Goal: Information Seeking & Learning: Learn about a topic

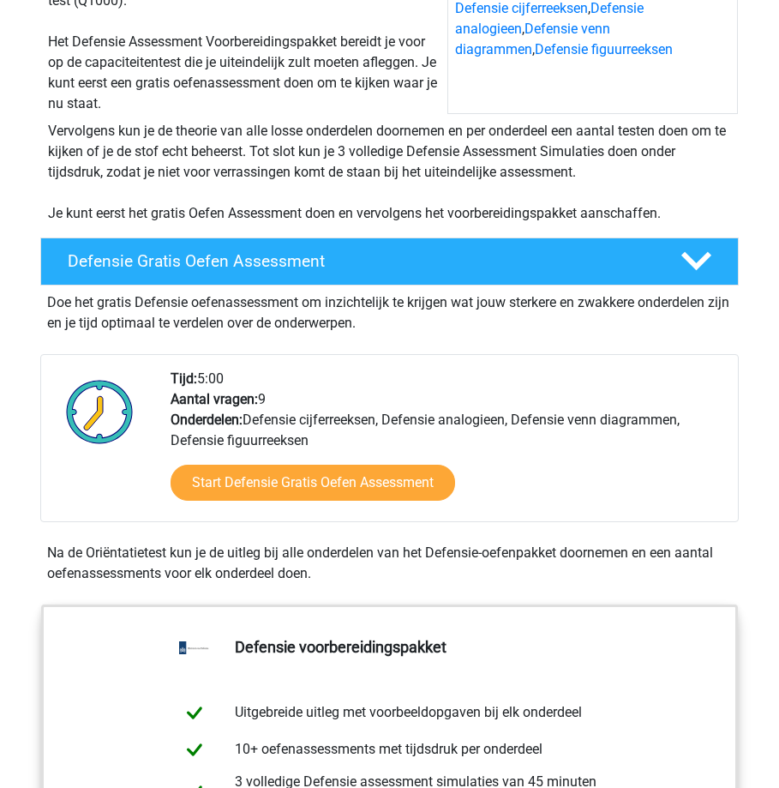
scroll to position [257, 0]
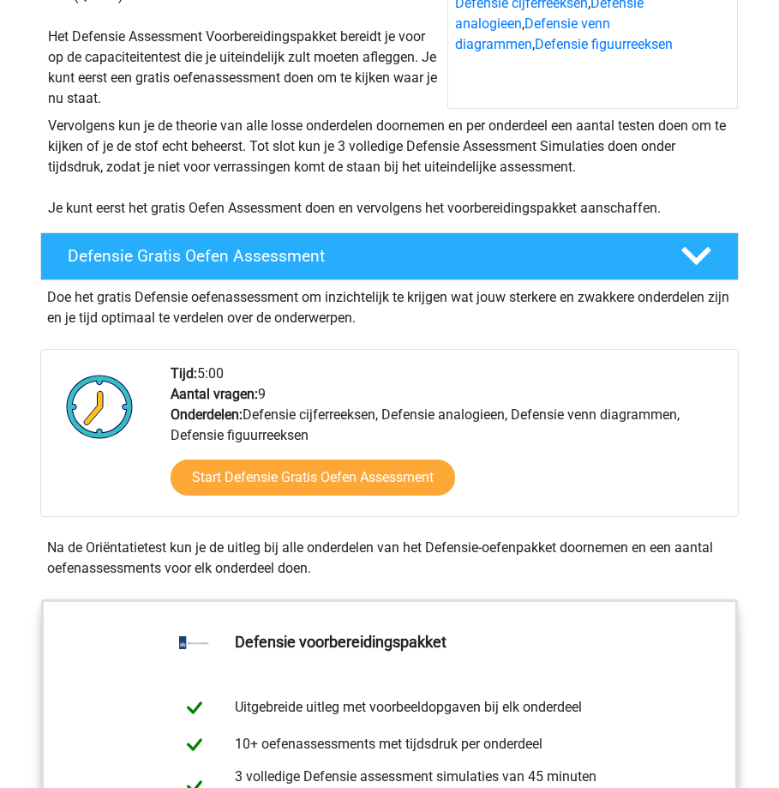
click at [331, 507] on div "Start Defensie Gratis Oefen Assessment" at bounding box center [448, 481] width 554 height 70
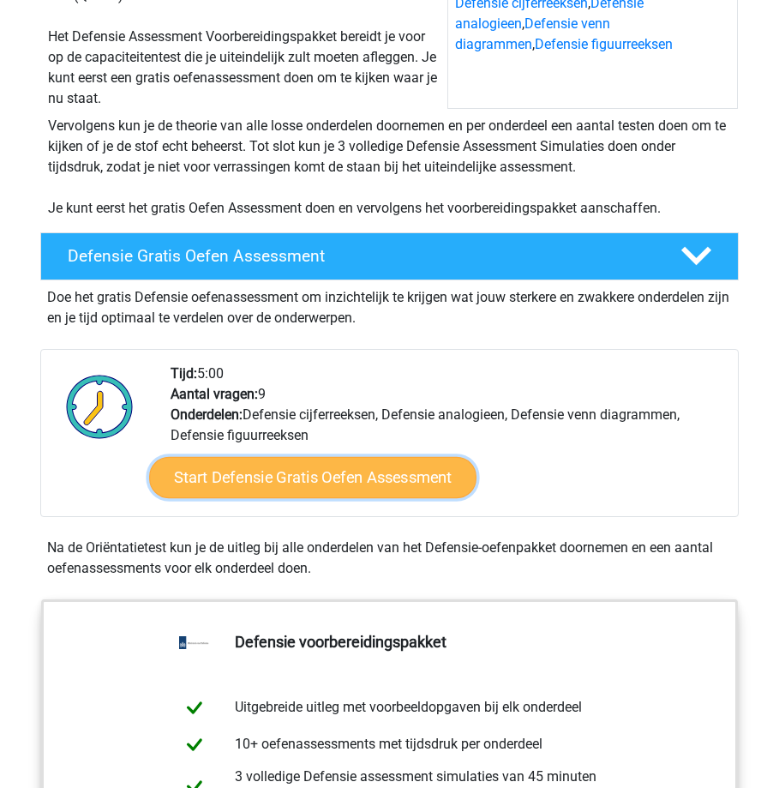
click at [343, 491] on link "Start Defensie Gratis Oefen Assessment" at bounding box center [312, 477] width 327 height 41
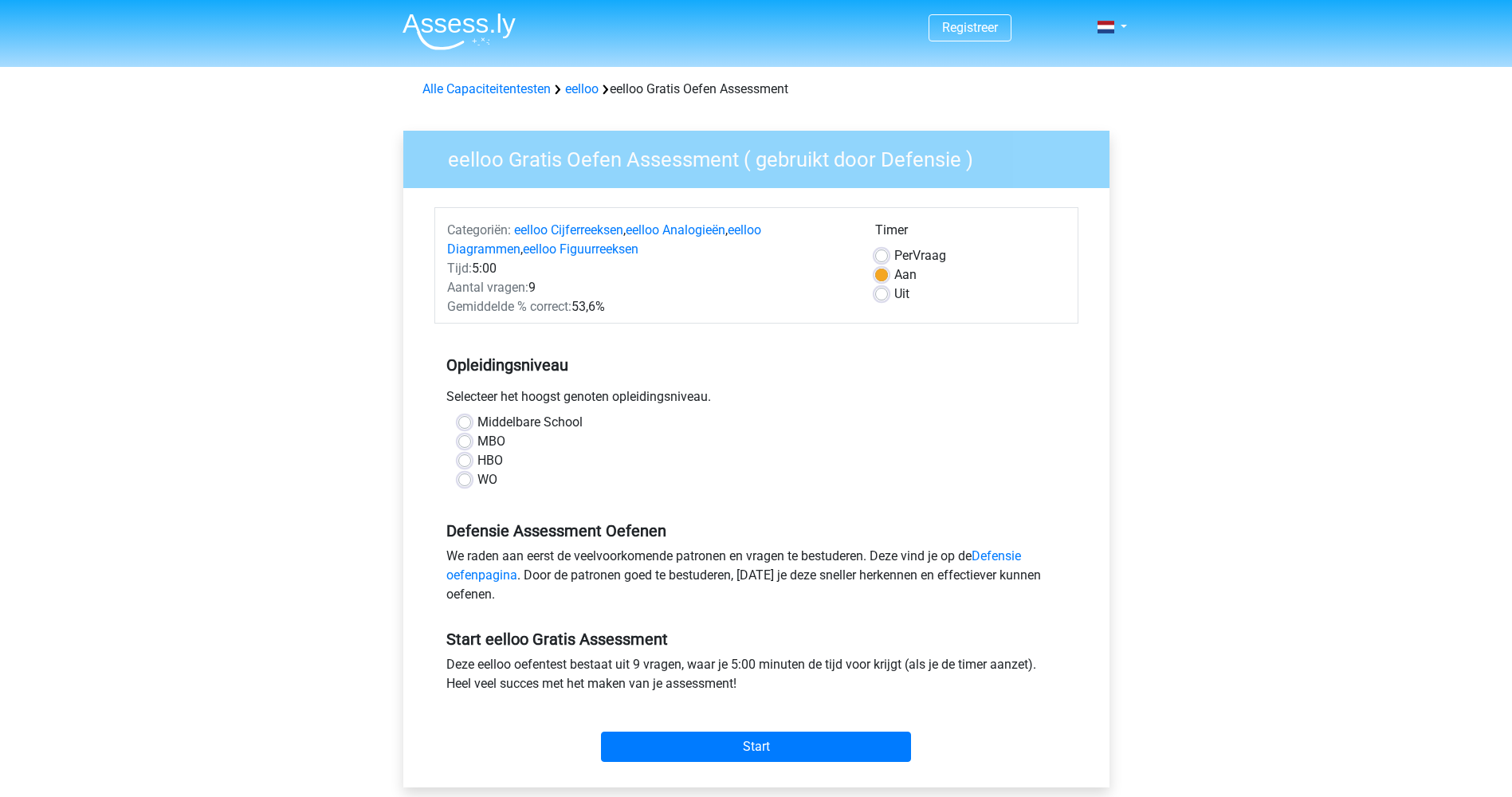
click at [483, 459] on label "HBO" at bounding box center [489, 460] width 25 height 20
click at [471, 459] on input "HBO" at bounding box center [465, 458] width 13 height 16
radio input "true"
click at [477, 427] on label "Middelbare School" at bounding box center [529, 422] width 105 height 20
click at [471, 427] on input "Middelbare School" at bounding box center [465, 420] width 13 height 16
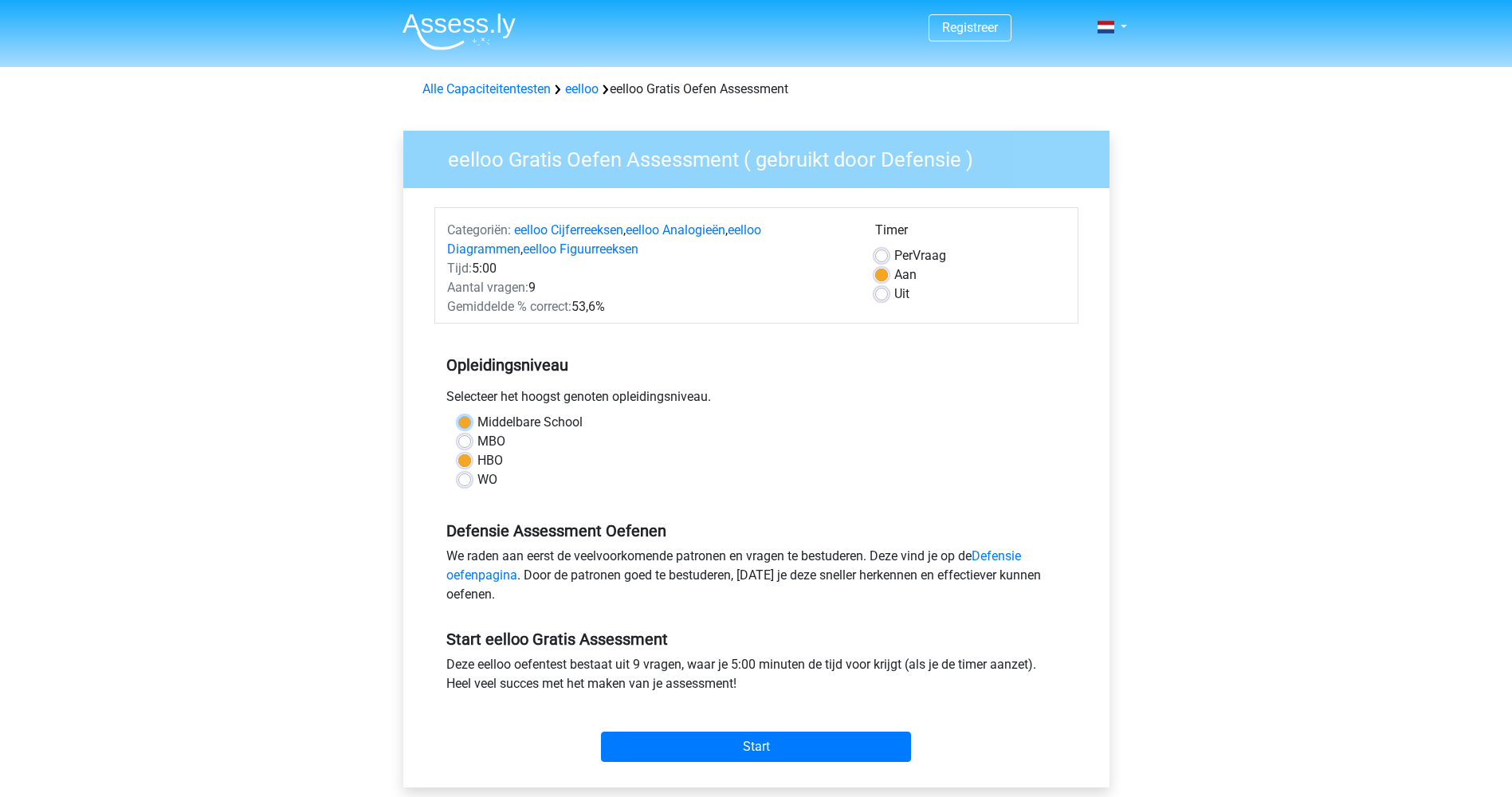
radio input "true"
click at [723, 732] on input "Start" at bounding box center [755, 747] width 310 height 31
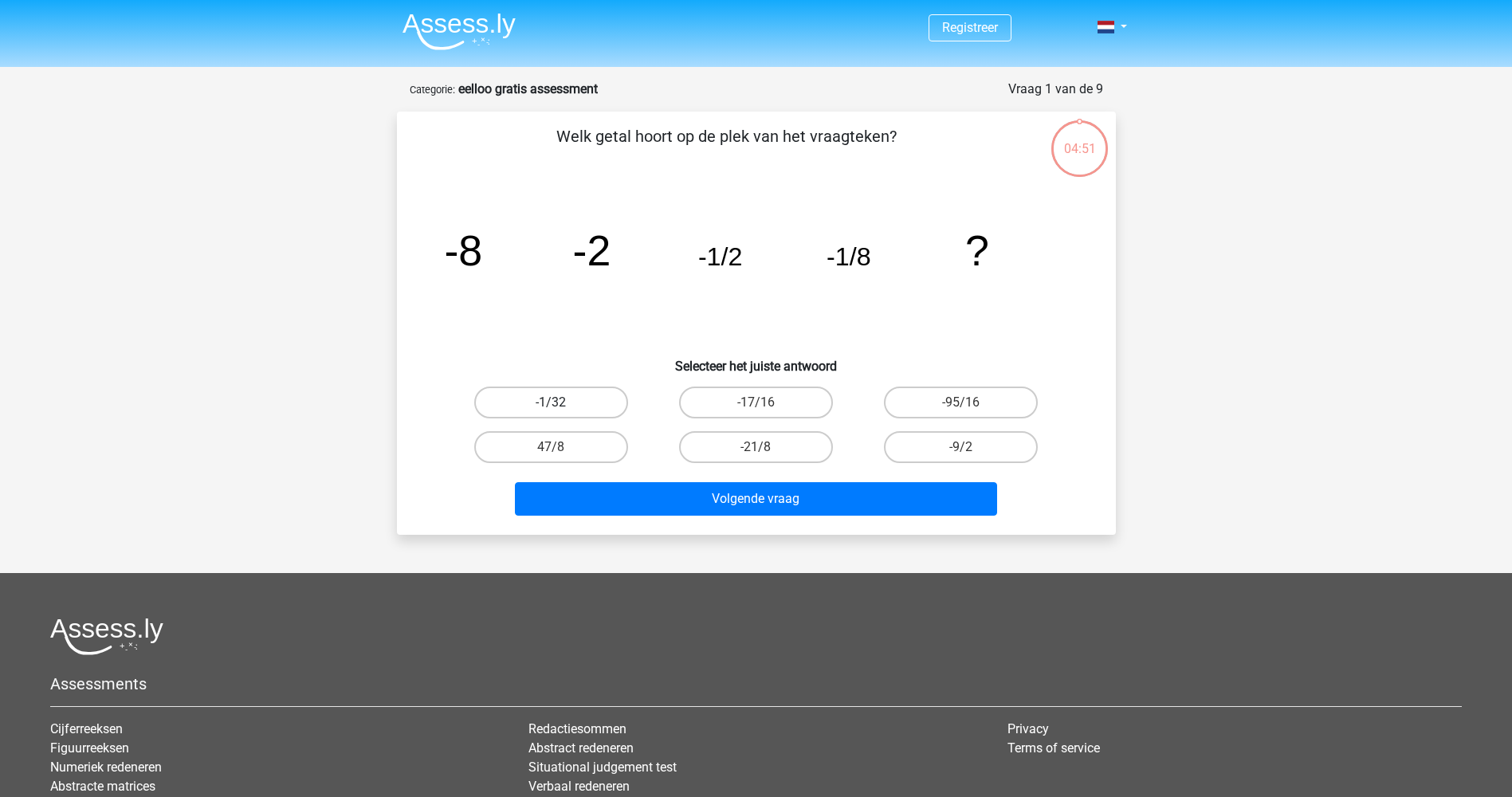
click at [560, 393] on label "-1/32" at bounding box center [550, 403] width 153 height 32
click at [560, 403] on input "-1/32" at bounding box center [555, 407] width 10 height 10
radio input "true"
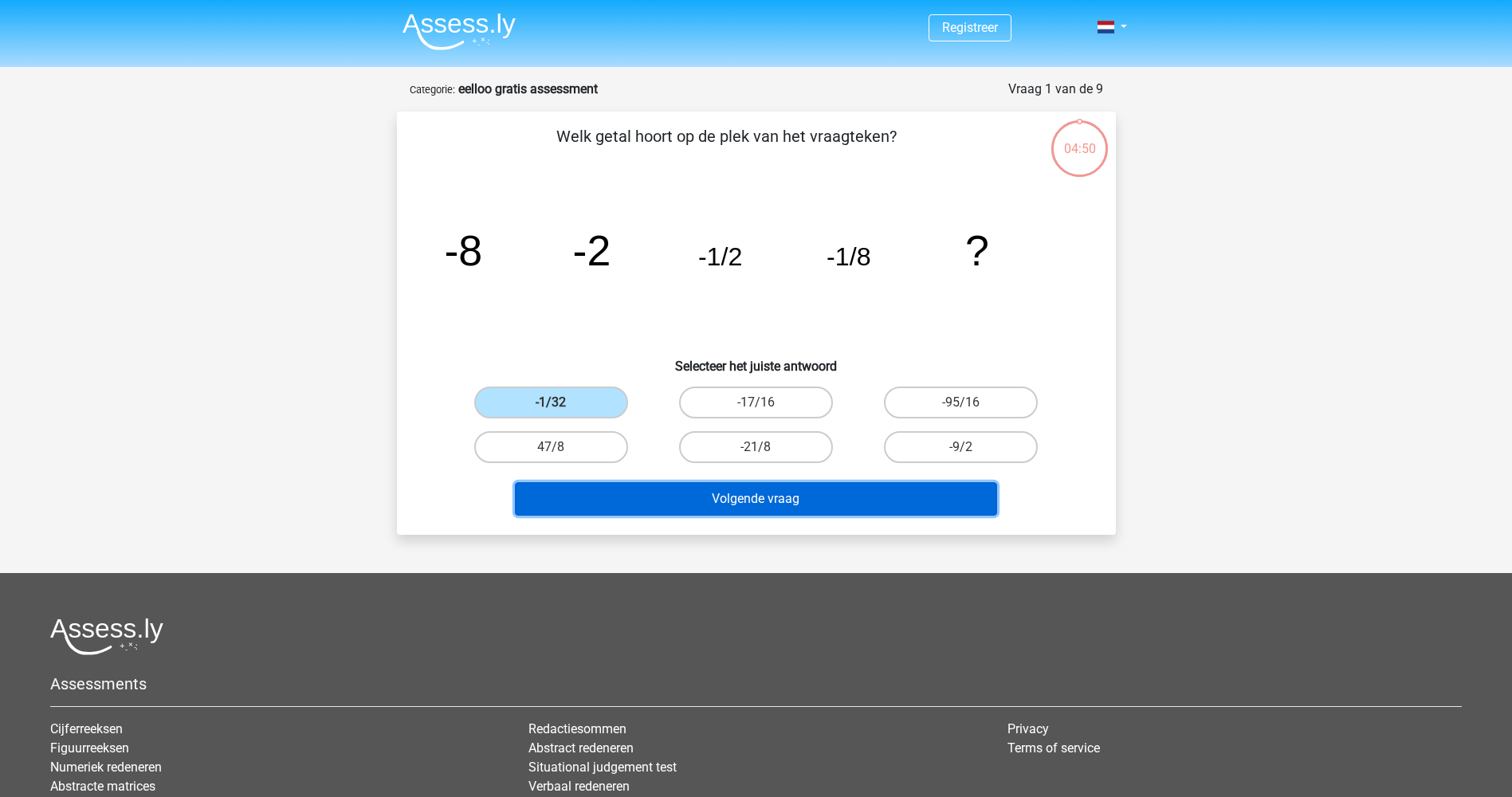
click at [705, 501] on button "Volgende vraag" at bounding box center [756, 499] width 483 height 33
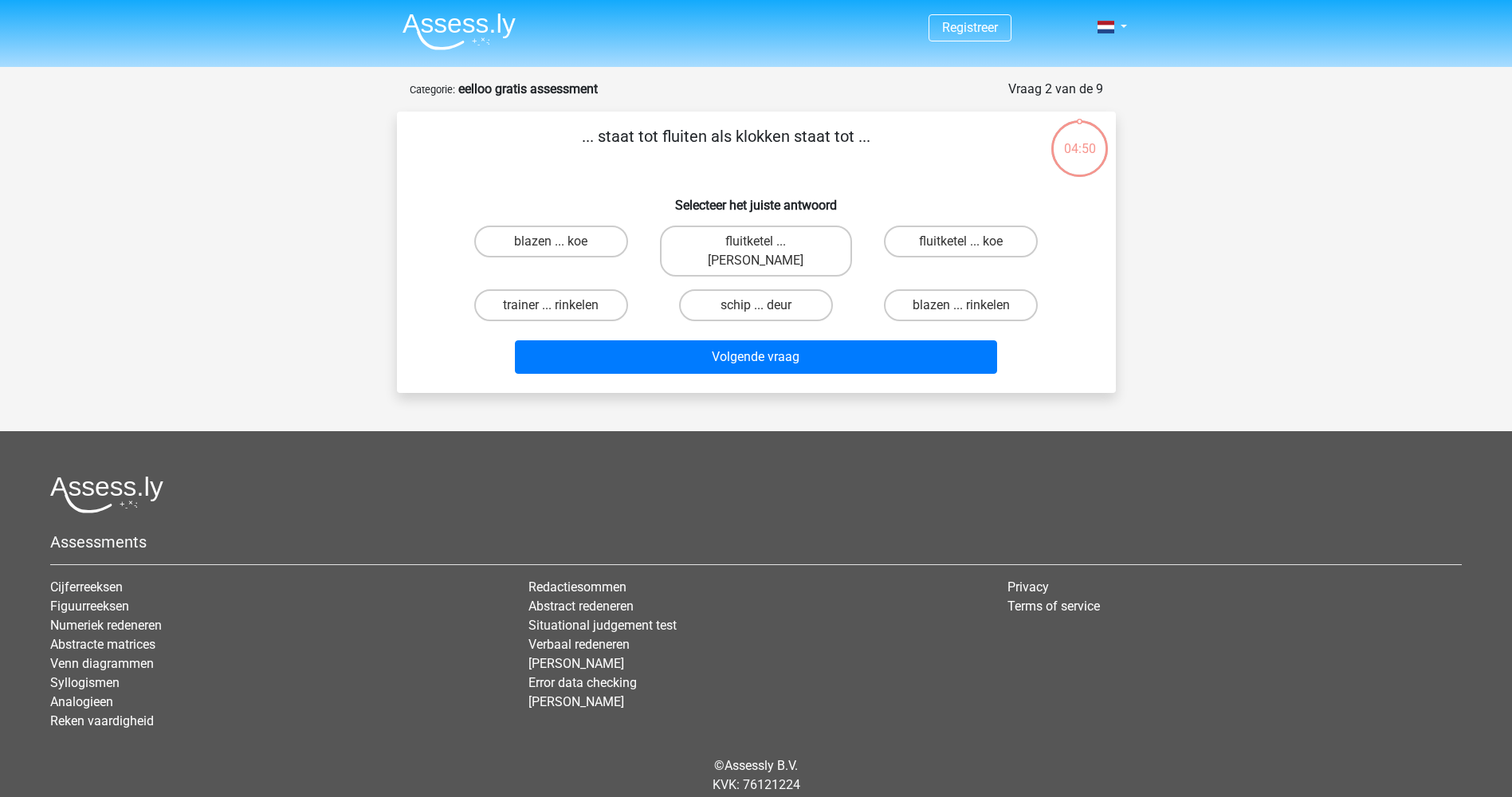
scroll to position [36, 0]
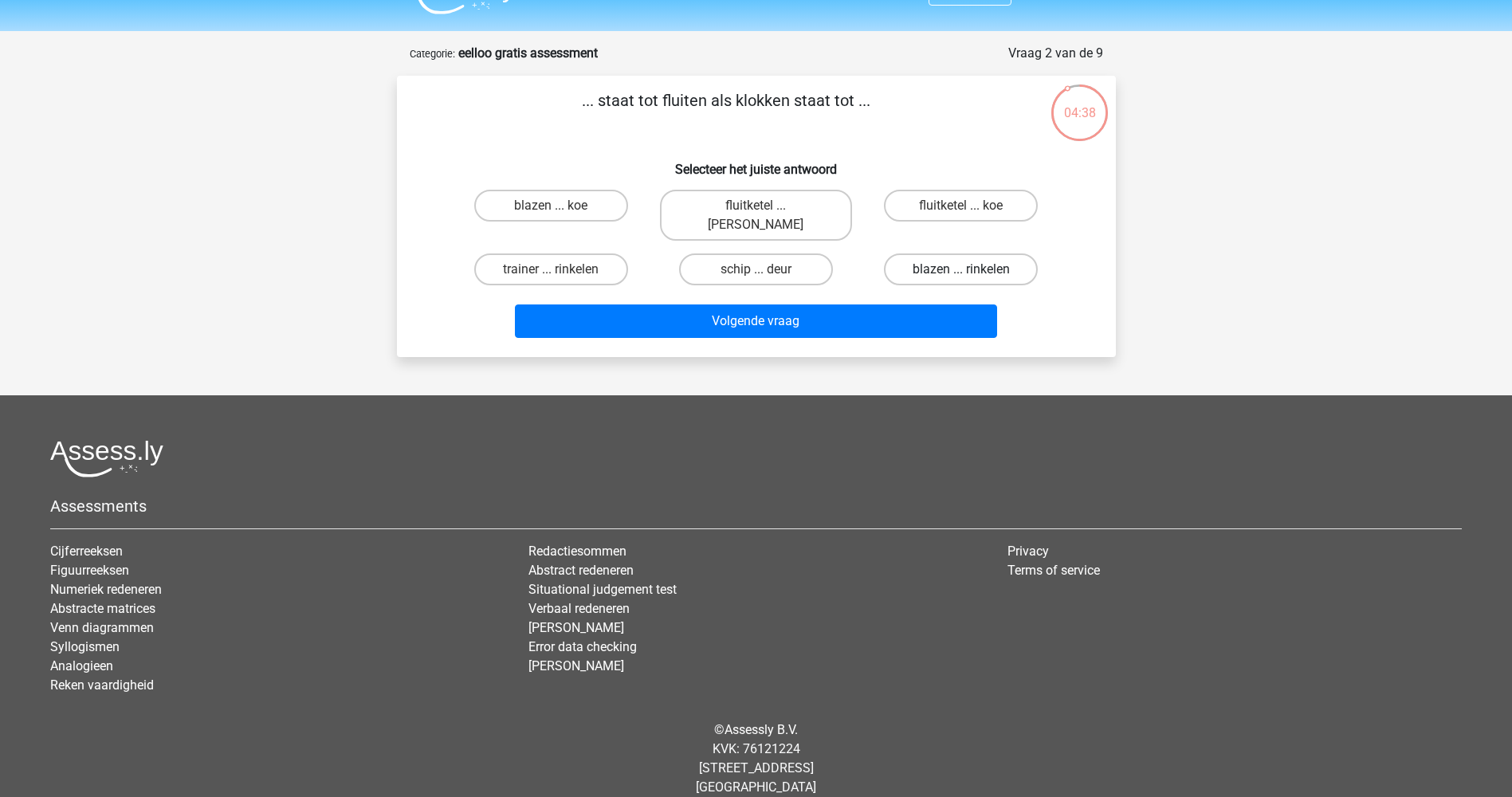
click at [1001, 254] on label "blazen ... rinkelen" at bounding box center [961, 270] width 153 height 32
click at [972, 270] on input "blazen ... rinkelen" at bounding box center [966, 274] width 10 height 10
radio input "true"
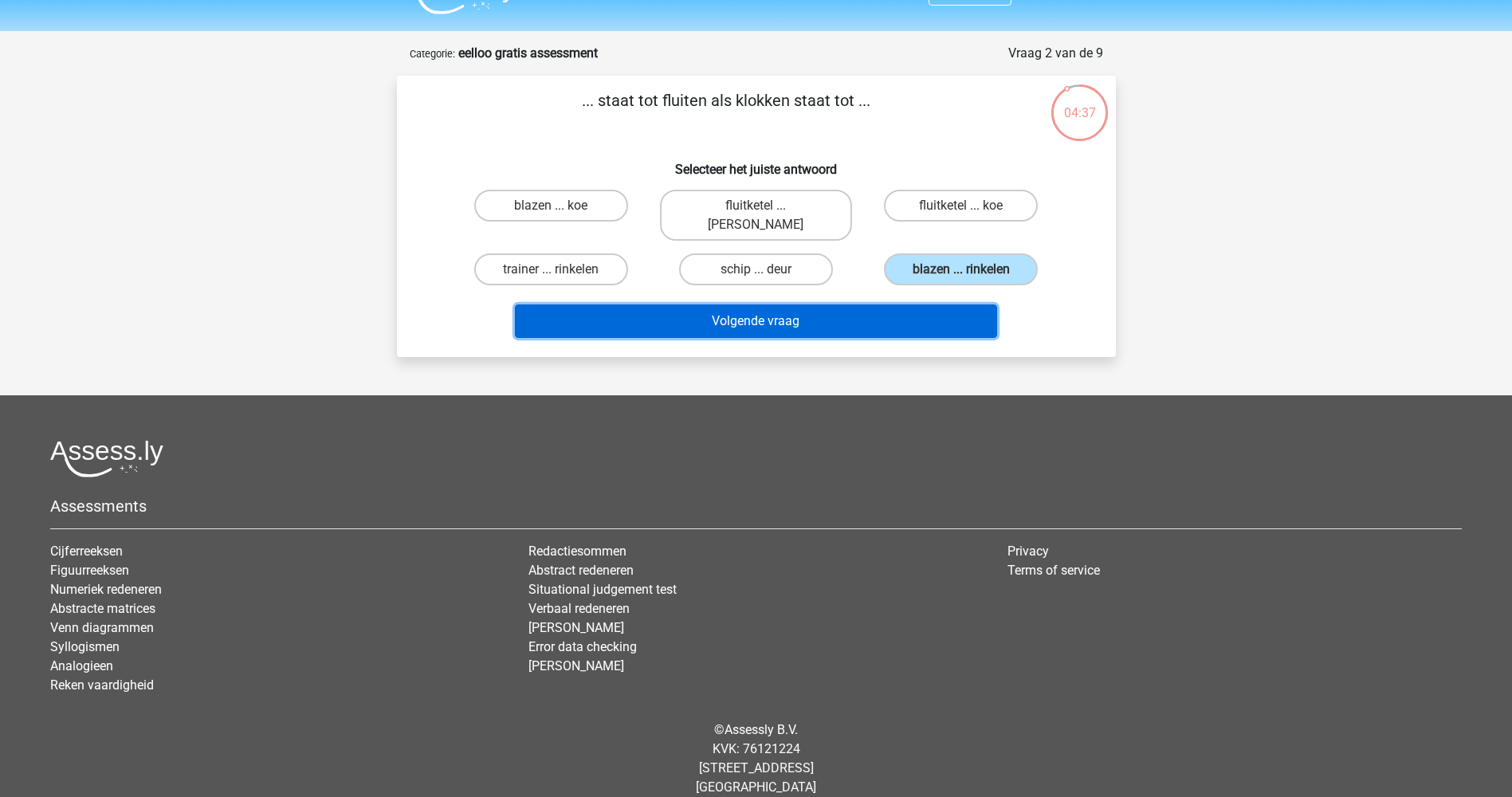
click at [908, 304] on button "Volgende vraag" at bounding box center [756, 321] width 483 height 33
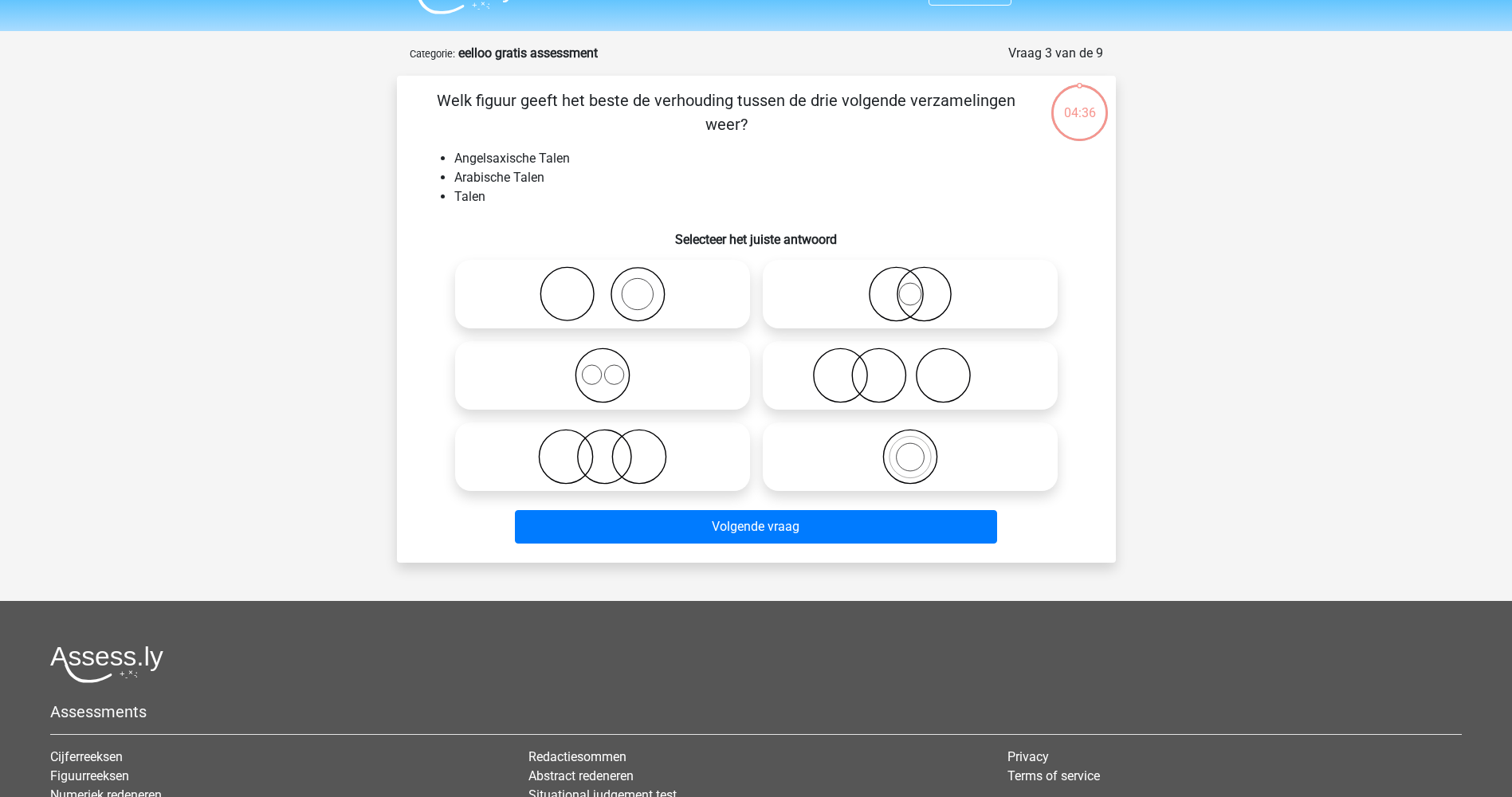
scroll to position [80, 0]
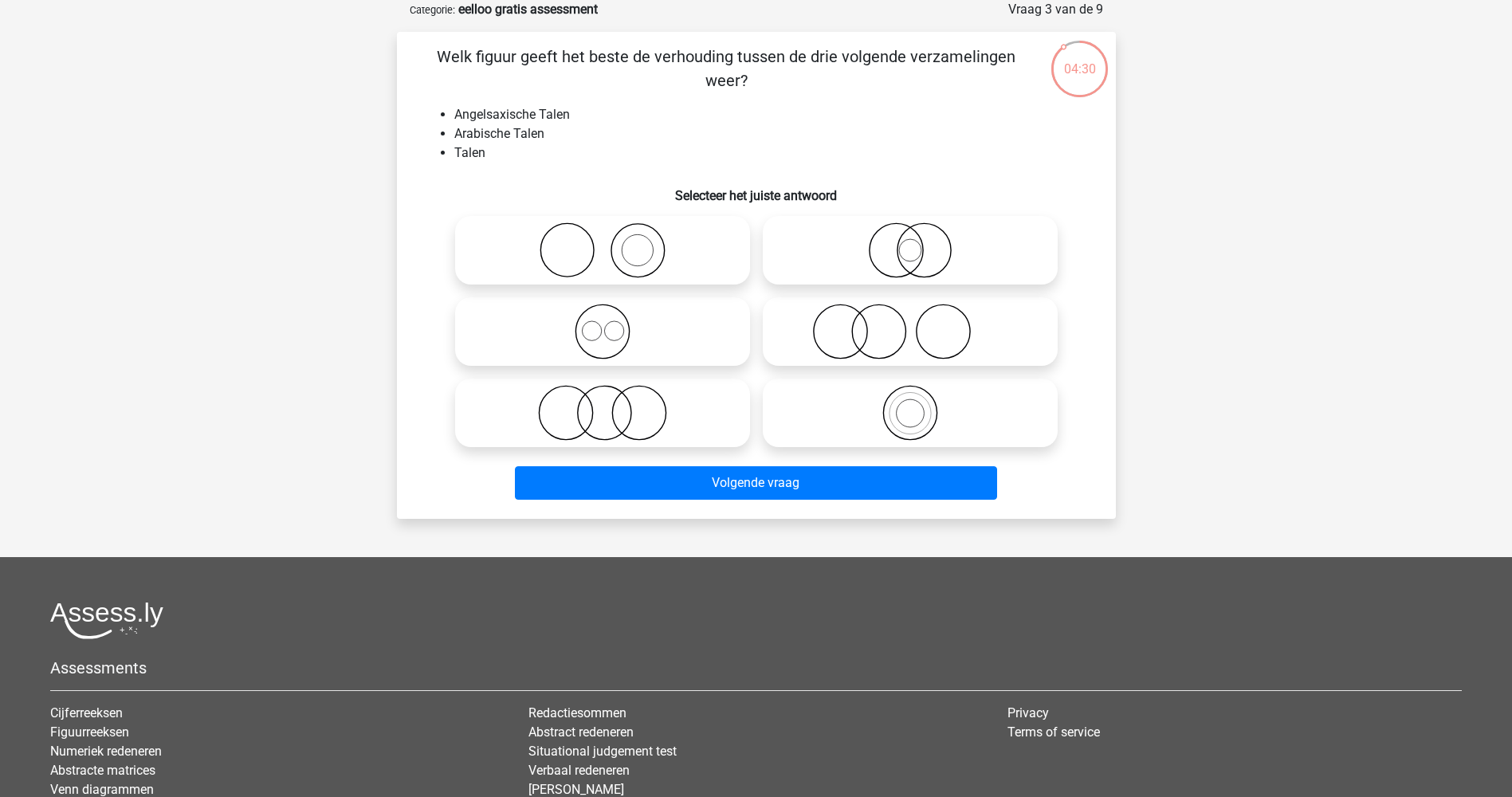
click at [703, 325] on icon at bounding box center [602, 332] width 282 height 56
click at [613, 324] on input "radio" at bounding box center [607, 318] width 10 height 10
radio input "true"
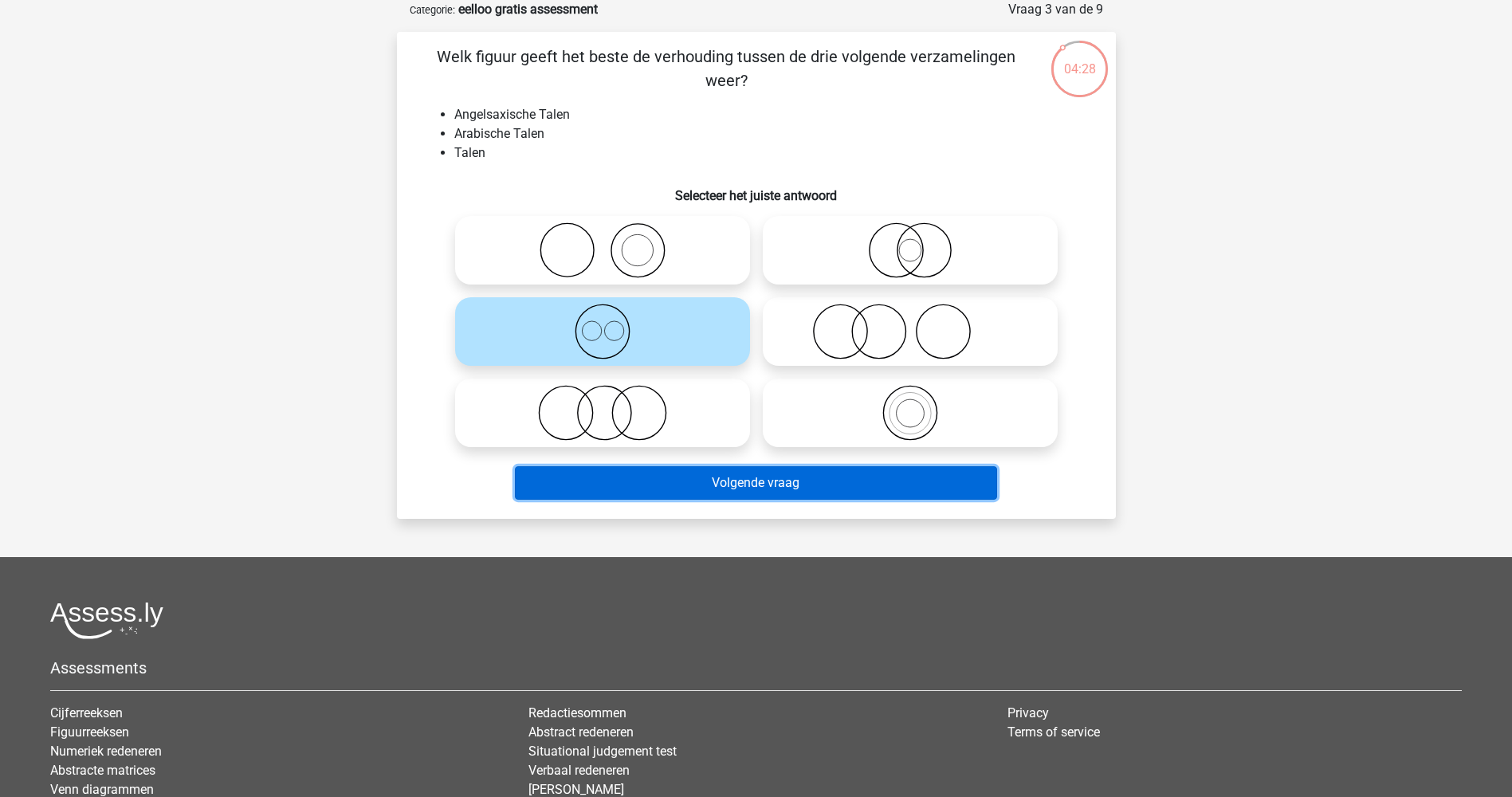
click at [802, 486] on button "Volgende vraag" at bounding box center [756, 483] width 483 height 33
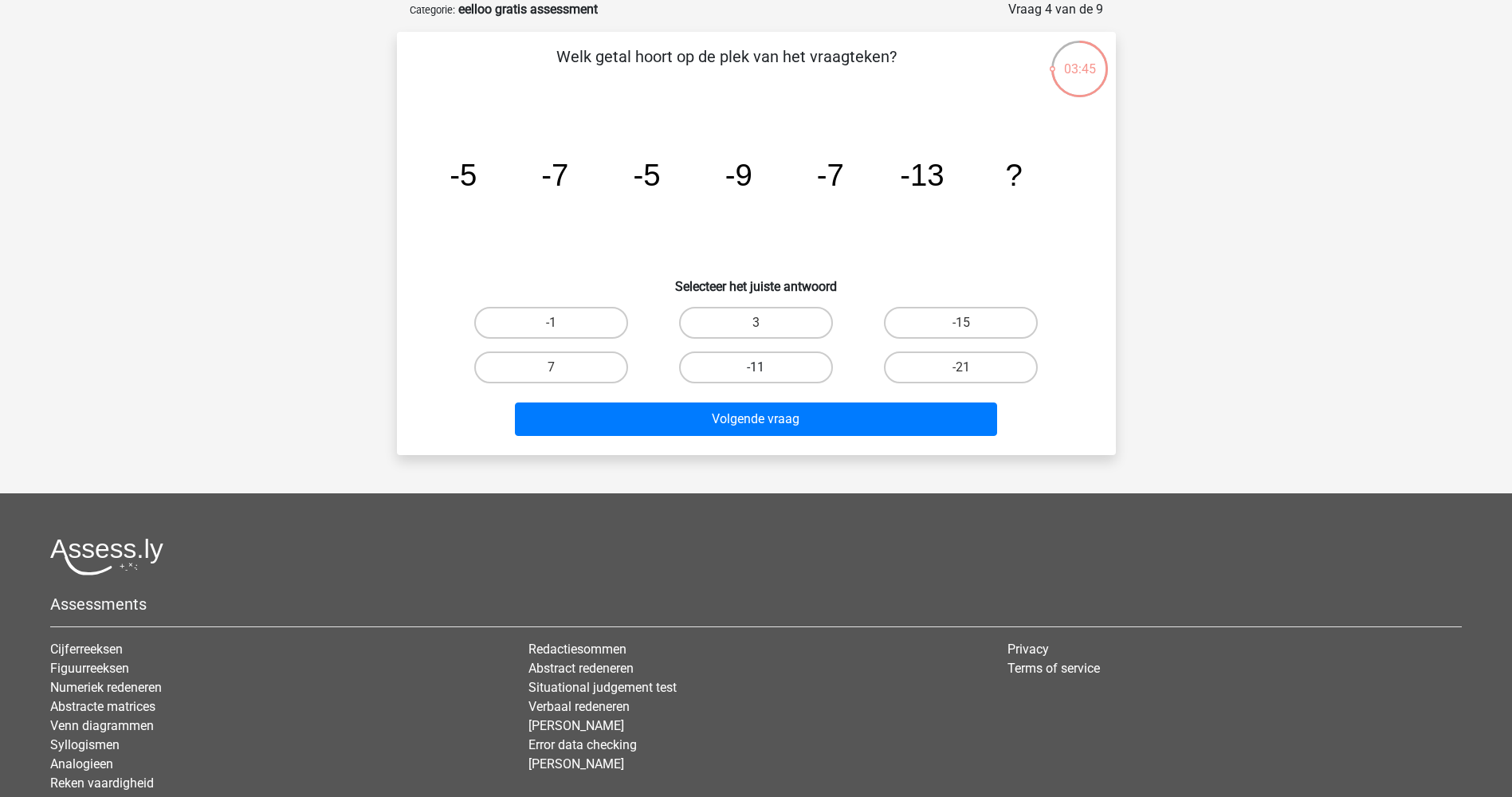
click at [776, 365] on label "-11" at bounding box center [755, 367] width 153 height 32
click at [766, 367] on input "-11" at bounding box center [761, 372] width 10 height 10
radio input "true"
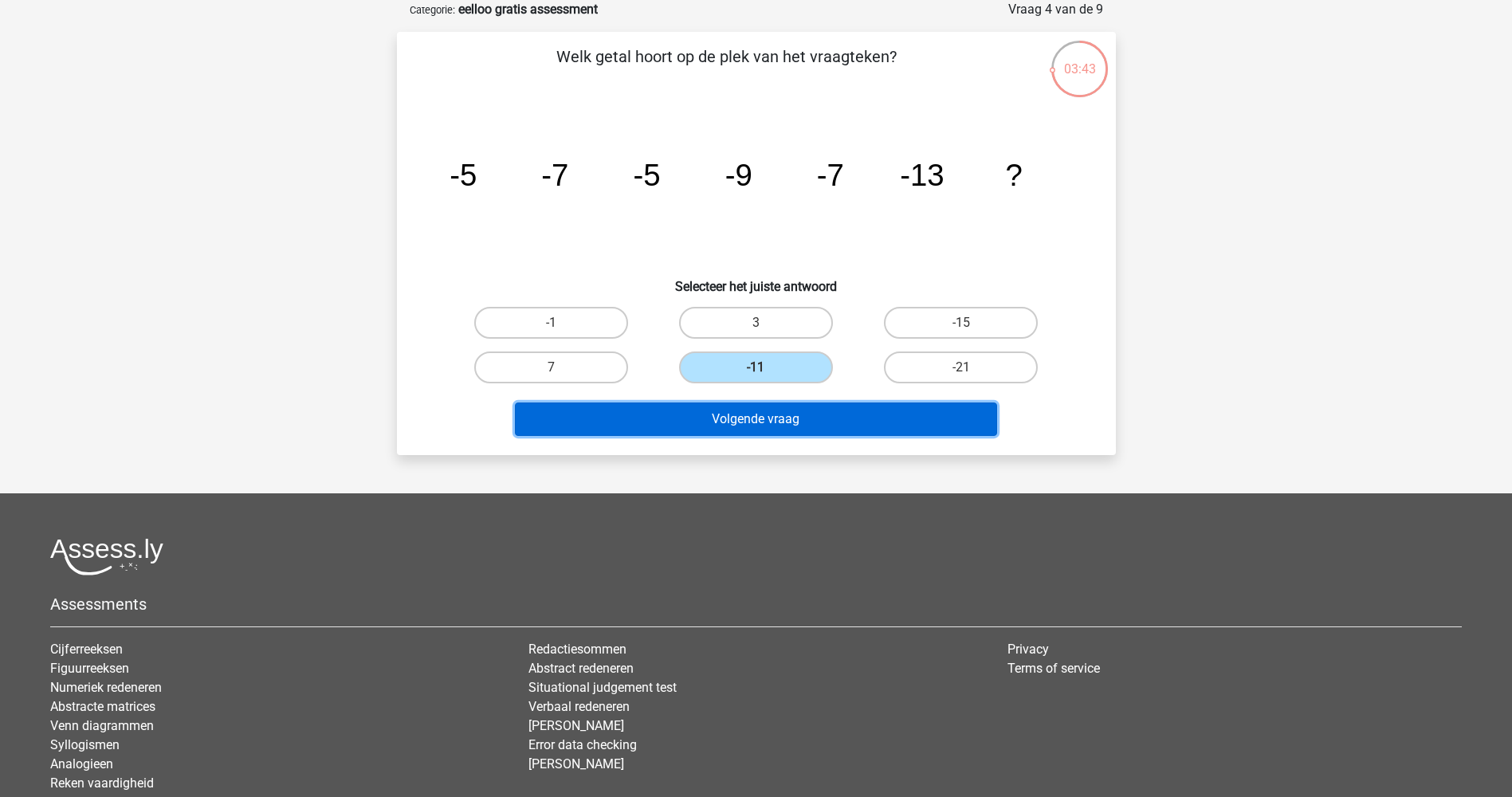
click at [782, 418] on button "Volgende vraag" at bounding box center [756, 419] width 483 height 33
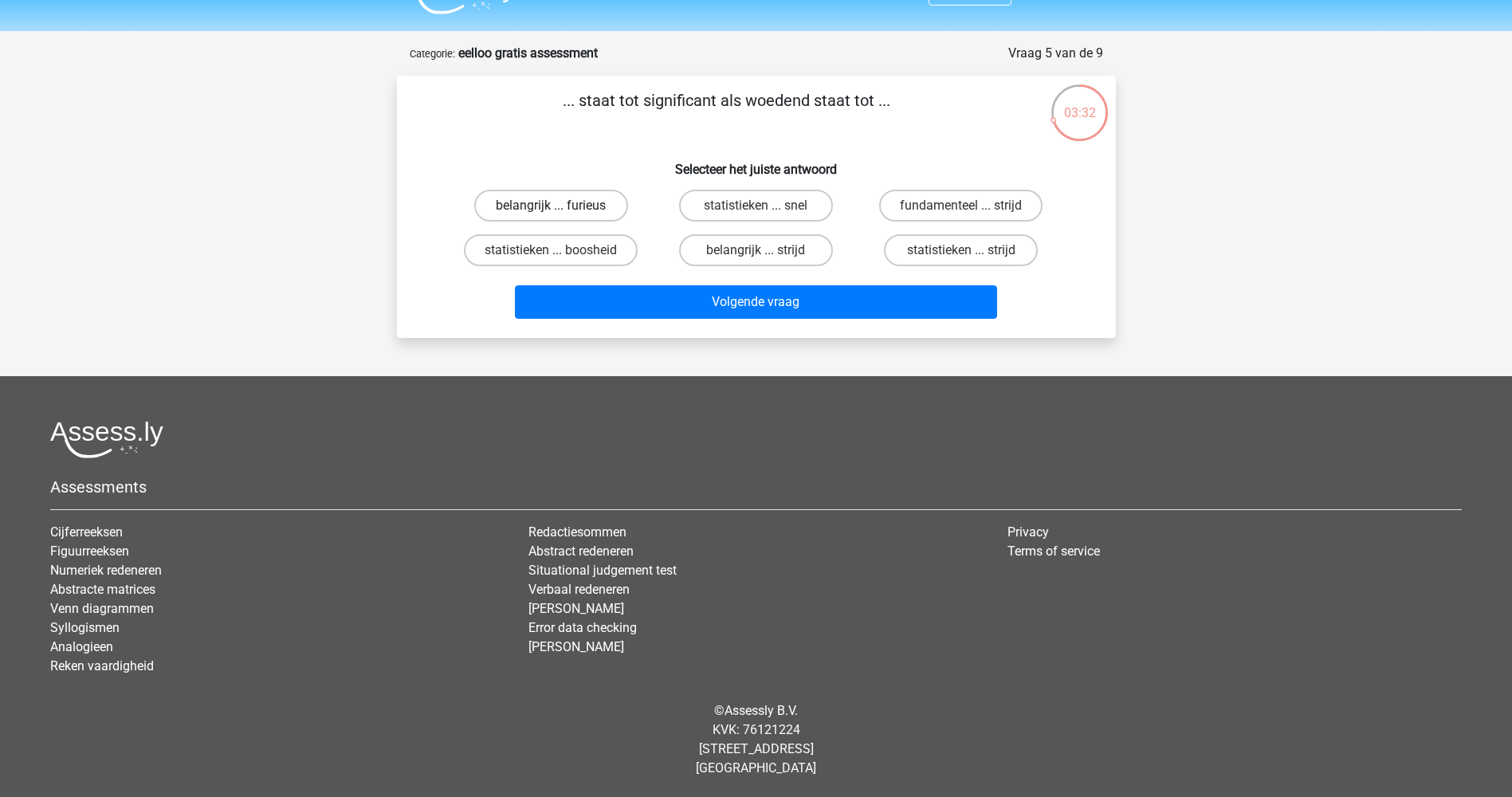
click at [587, 206] on label "belangrijk ... furieus" at bounding box center [550, 206] width 153 height 32
click at [561, 206] on input "belangrijk ... furieus" at bounding box center [555, 210] width 10 height 10
radio input "true"
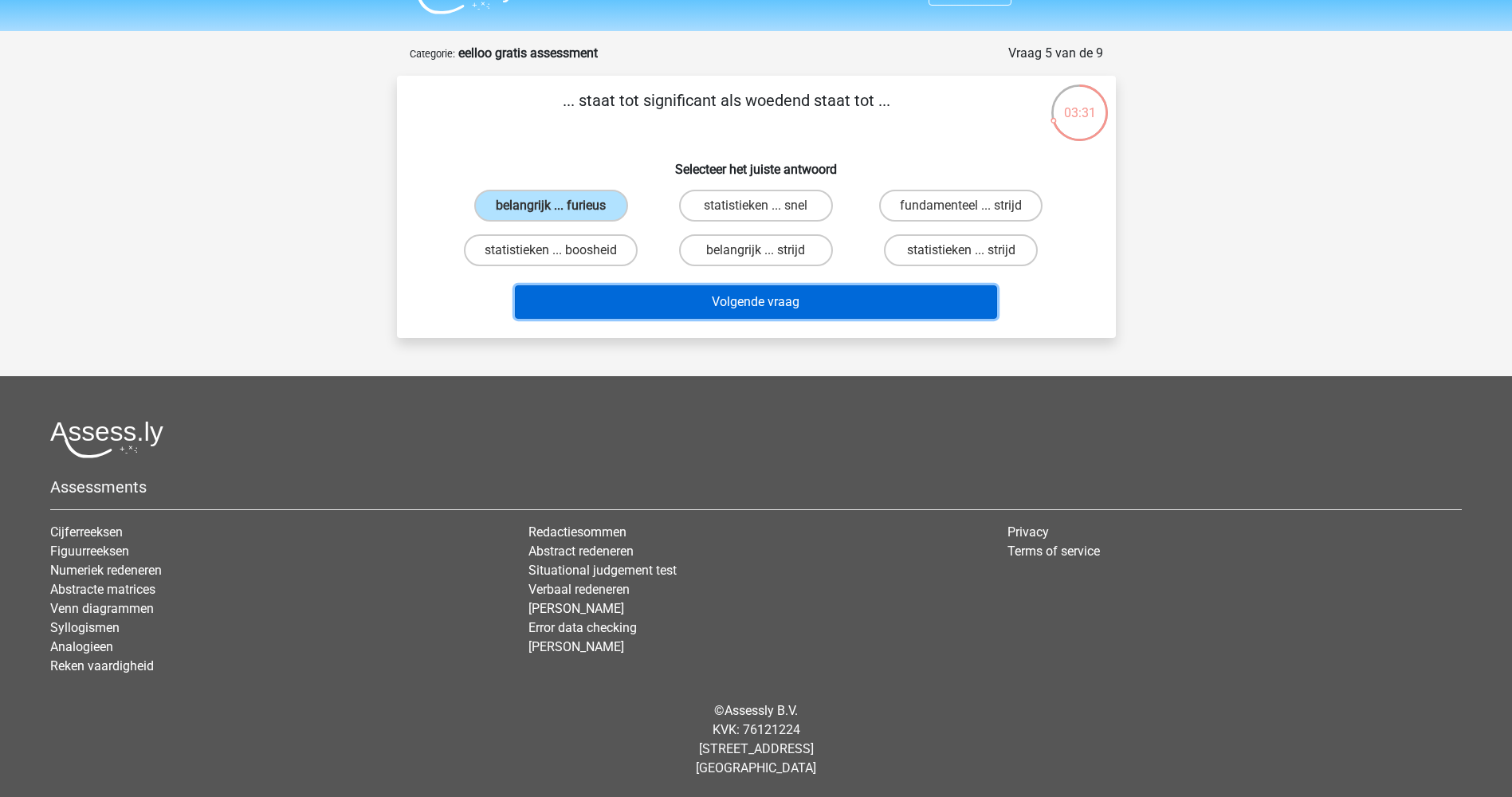
click at [705, 299] on button "Volgende vraag" at bounding box center [756, 302] width 483 height 33
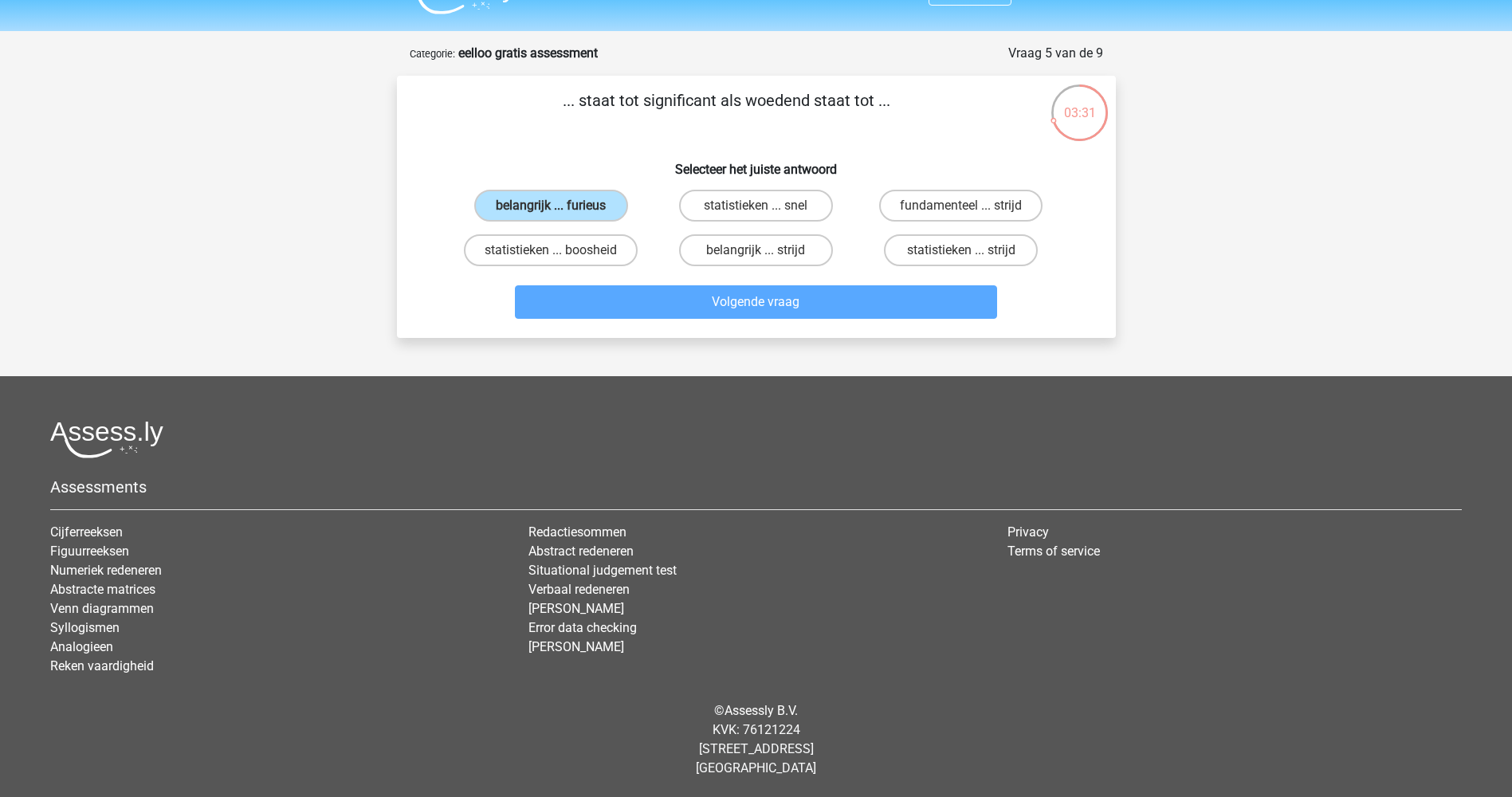
scroll to position [80, 0]
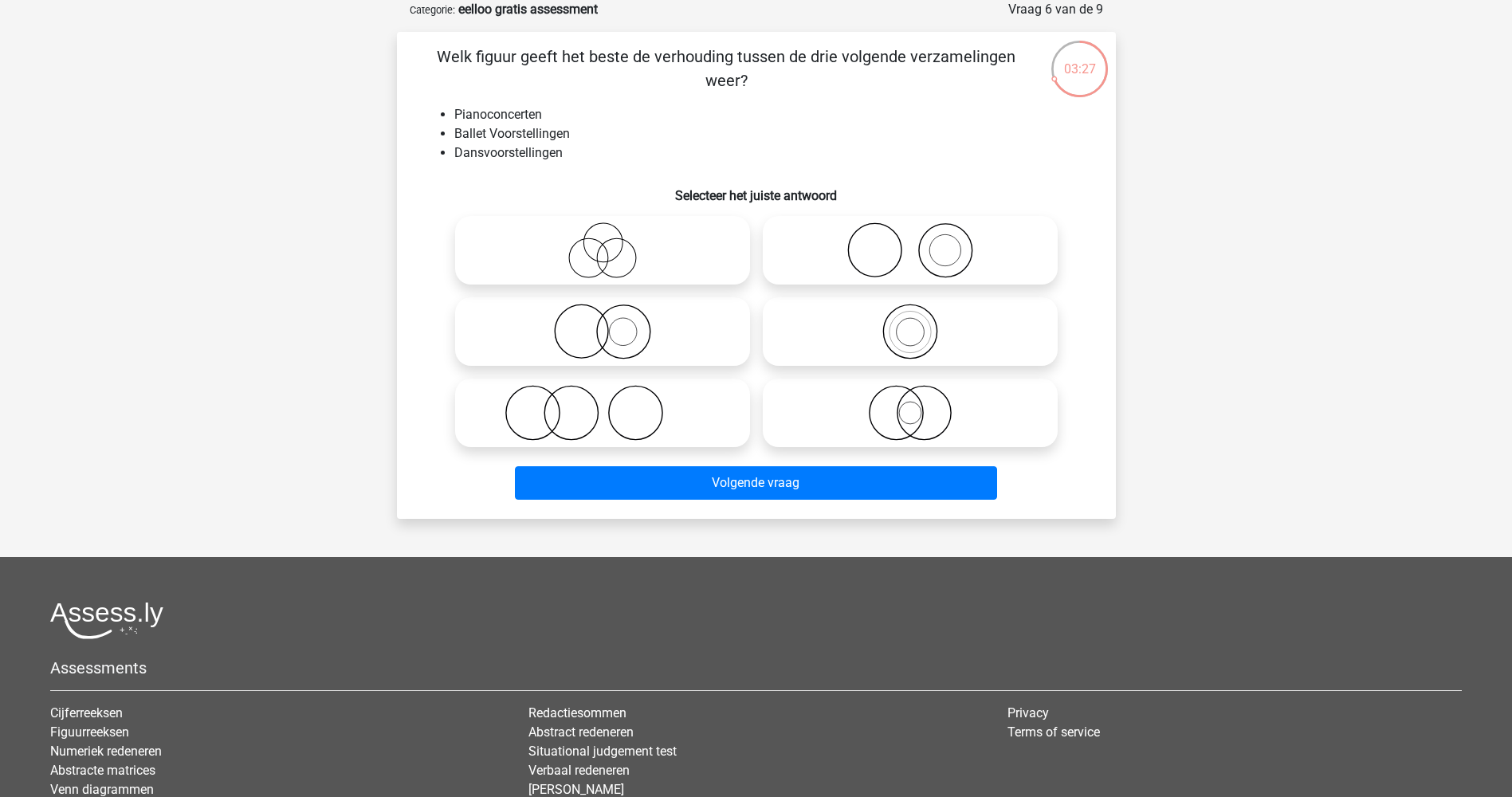
click at [594, 252] on icon at bounding box center [602, 250] width 282 height 56
click at [603, 243] on input "radio" at bounding box center [607, 236] width 10 height 10
radio input "true"
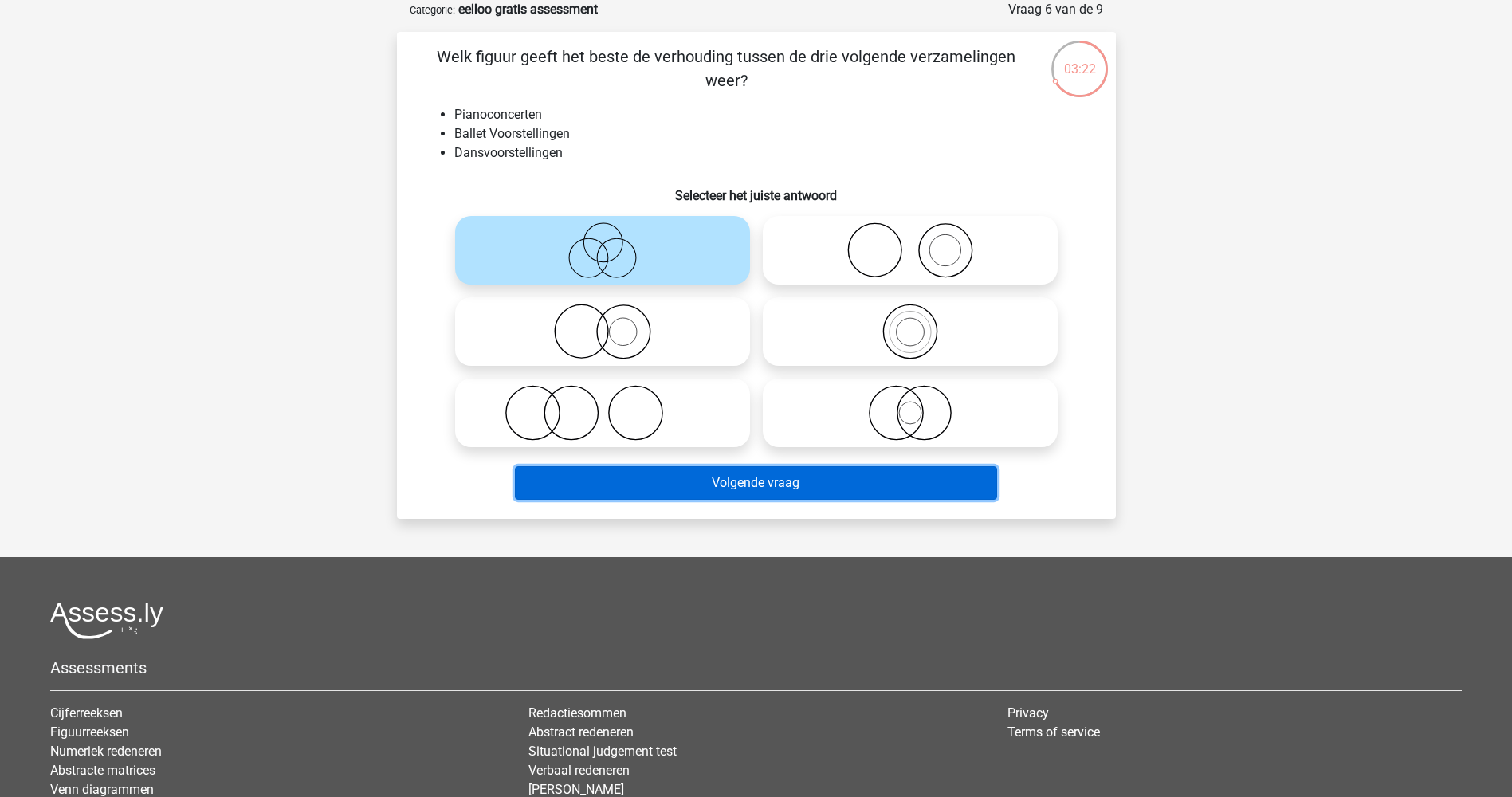
drag, startPoint x: 789, startPoint y: 489, endPoint x: 789, endPoint y: 561, distance: 72.0
click at [789, 561] on div "Registreer" at bounding box center [756, 448] width 1512 height 1057
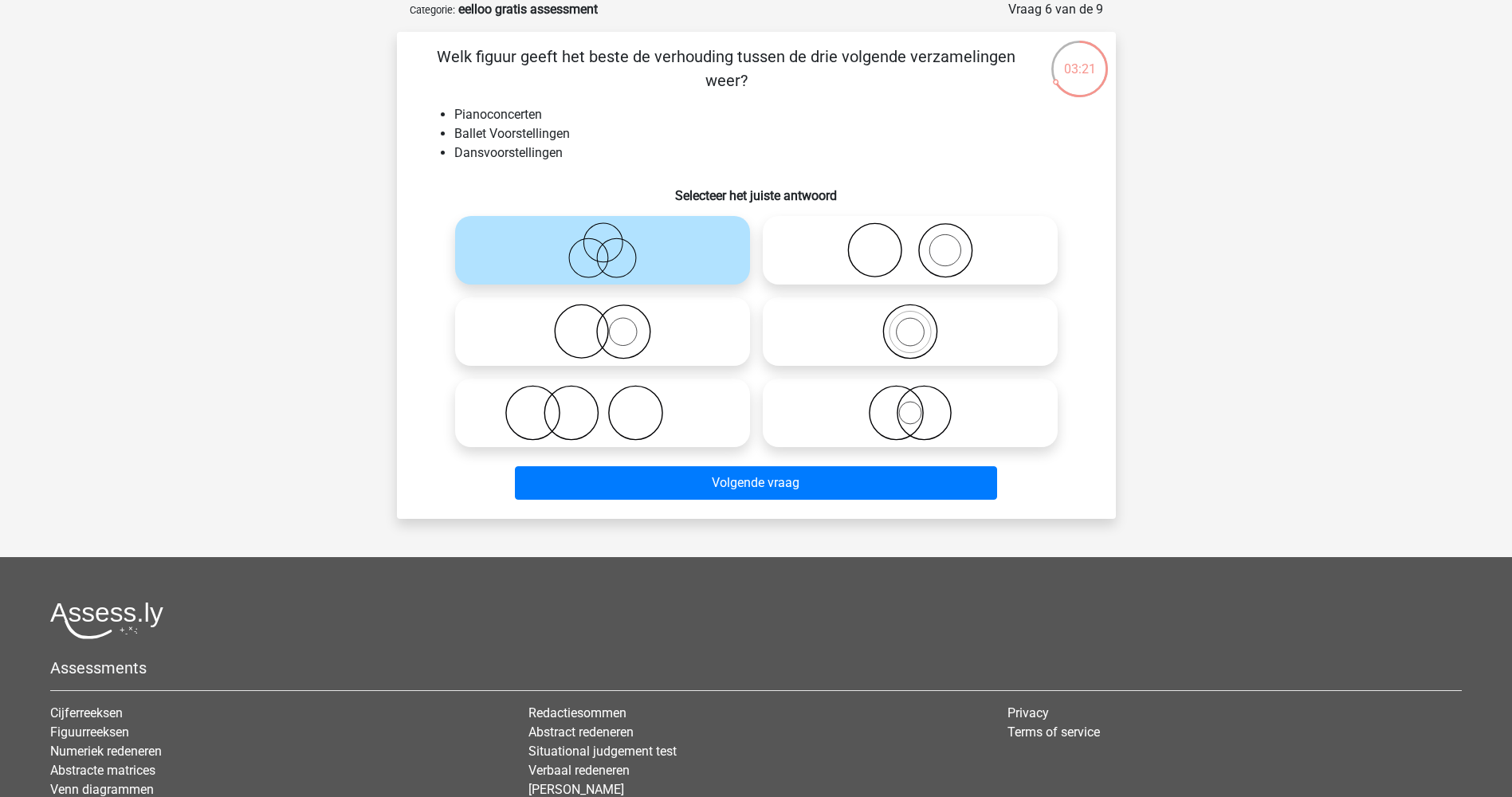
click at [773, 500] on div "Volgende vraag" at bounding box center [757, 485] width 616 height 40
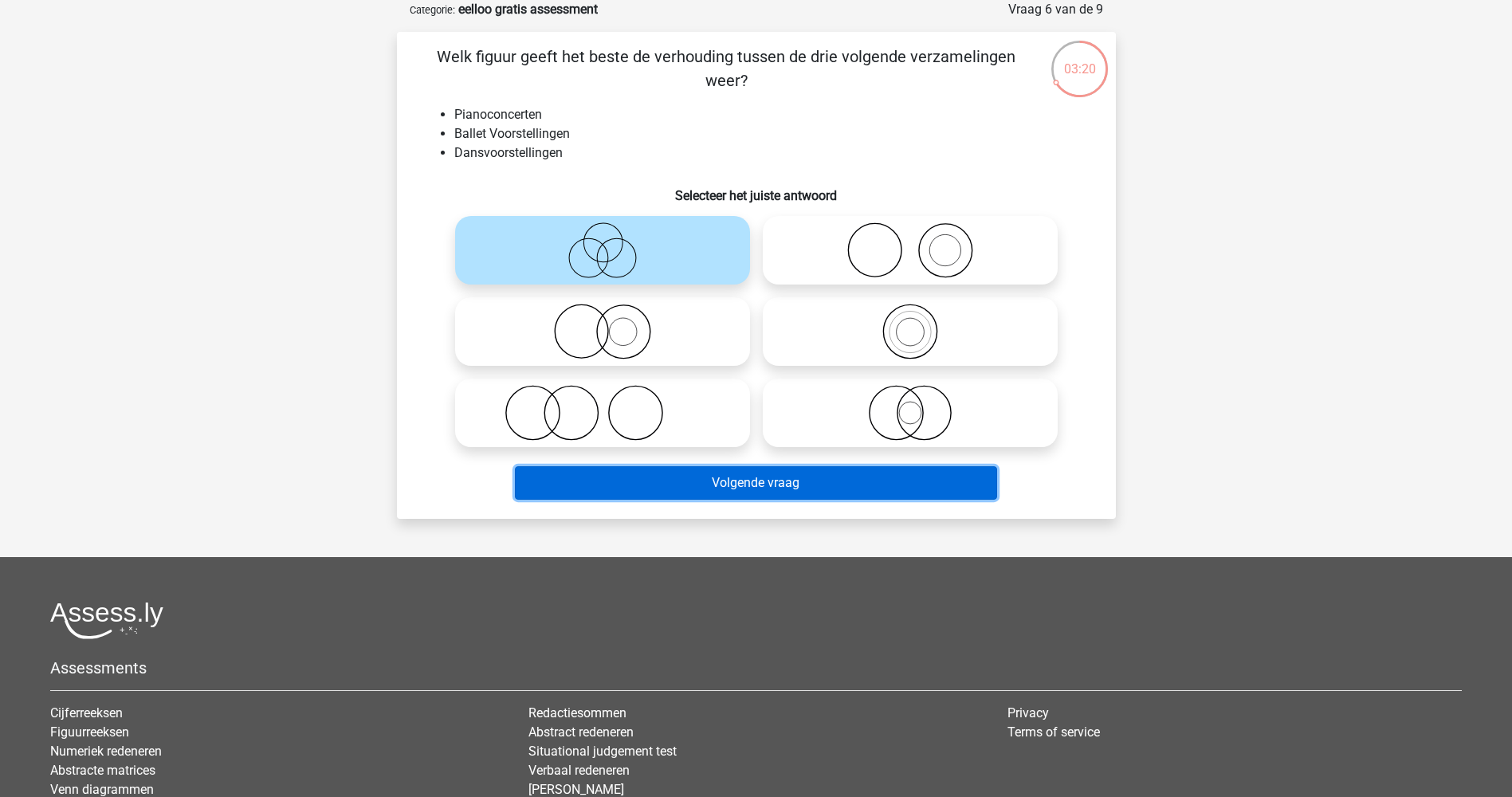
click at [767, 486] on button "Volgende vraag" at bounding box center [756, 483] width 483 height 33
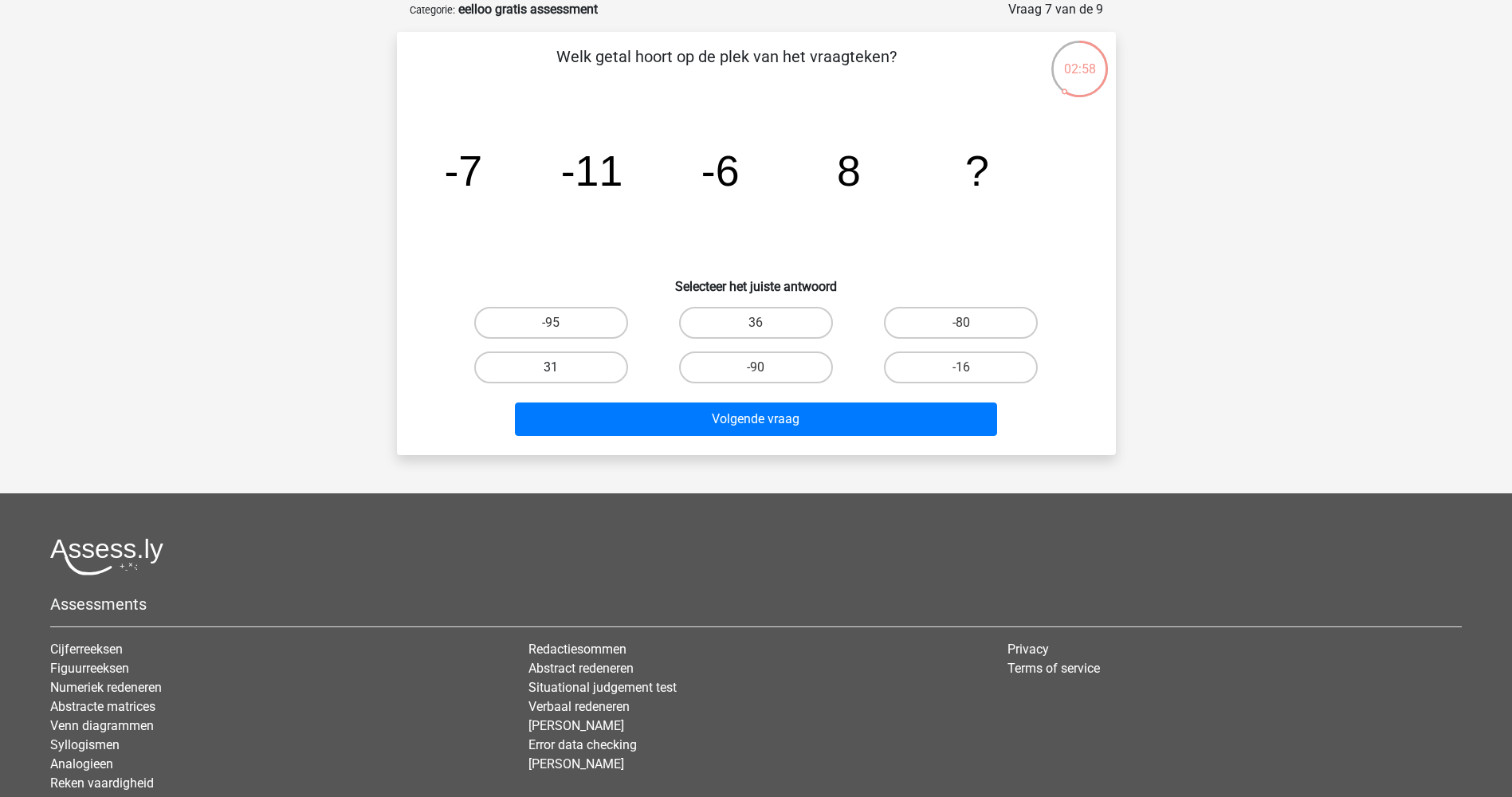
click at [614, 361] on label "31" at bounding box center [550, 367] width 153 height 32
click at [561, 367] on input "31" at bounding box center [555, 372] width 10 height 10
radio input "true"
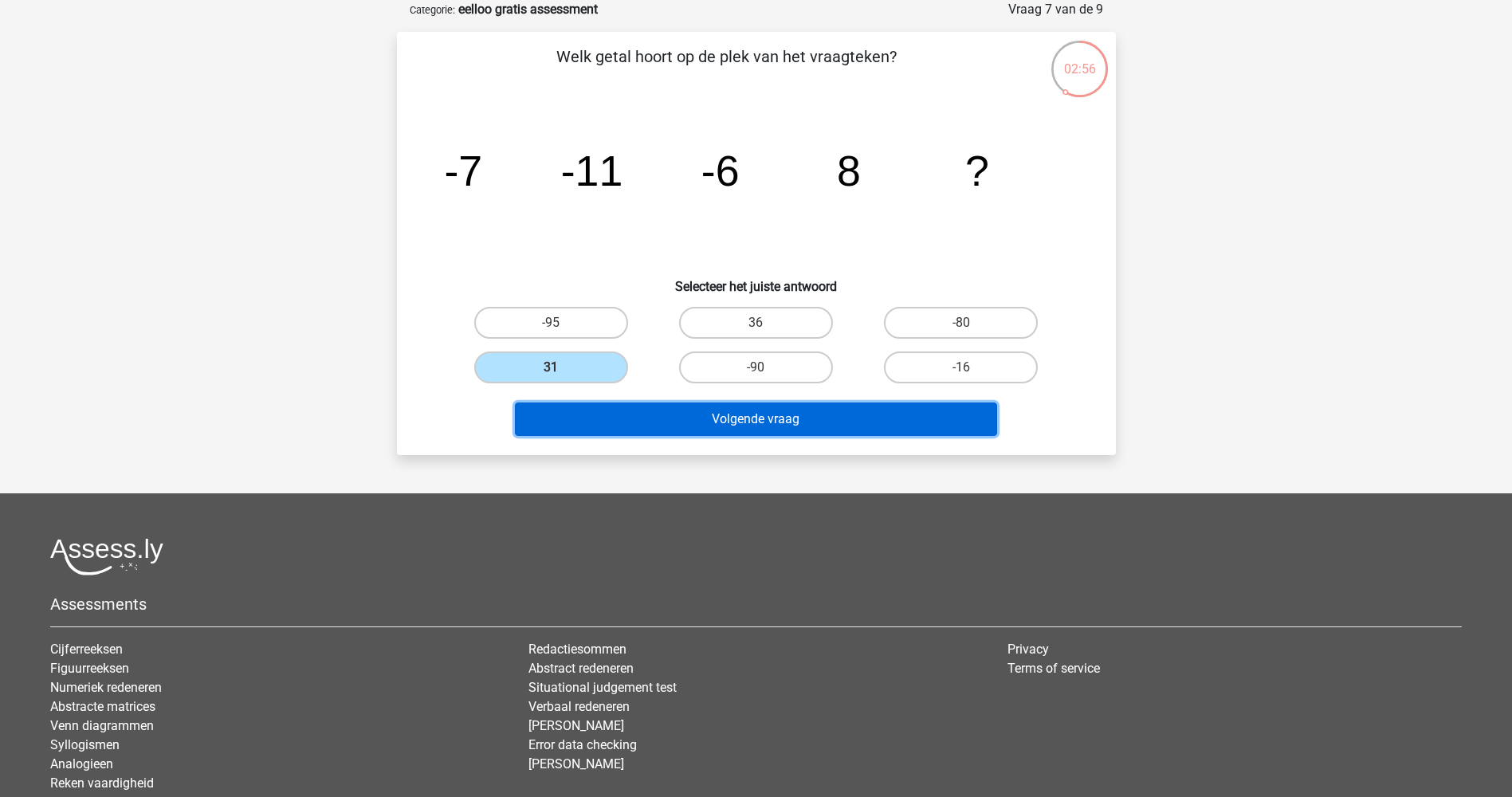
click at [683, 413] on button "Volgende vraag" at bounding box center [756, 419] width 483 height 33
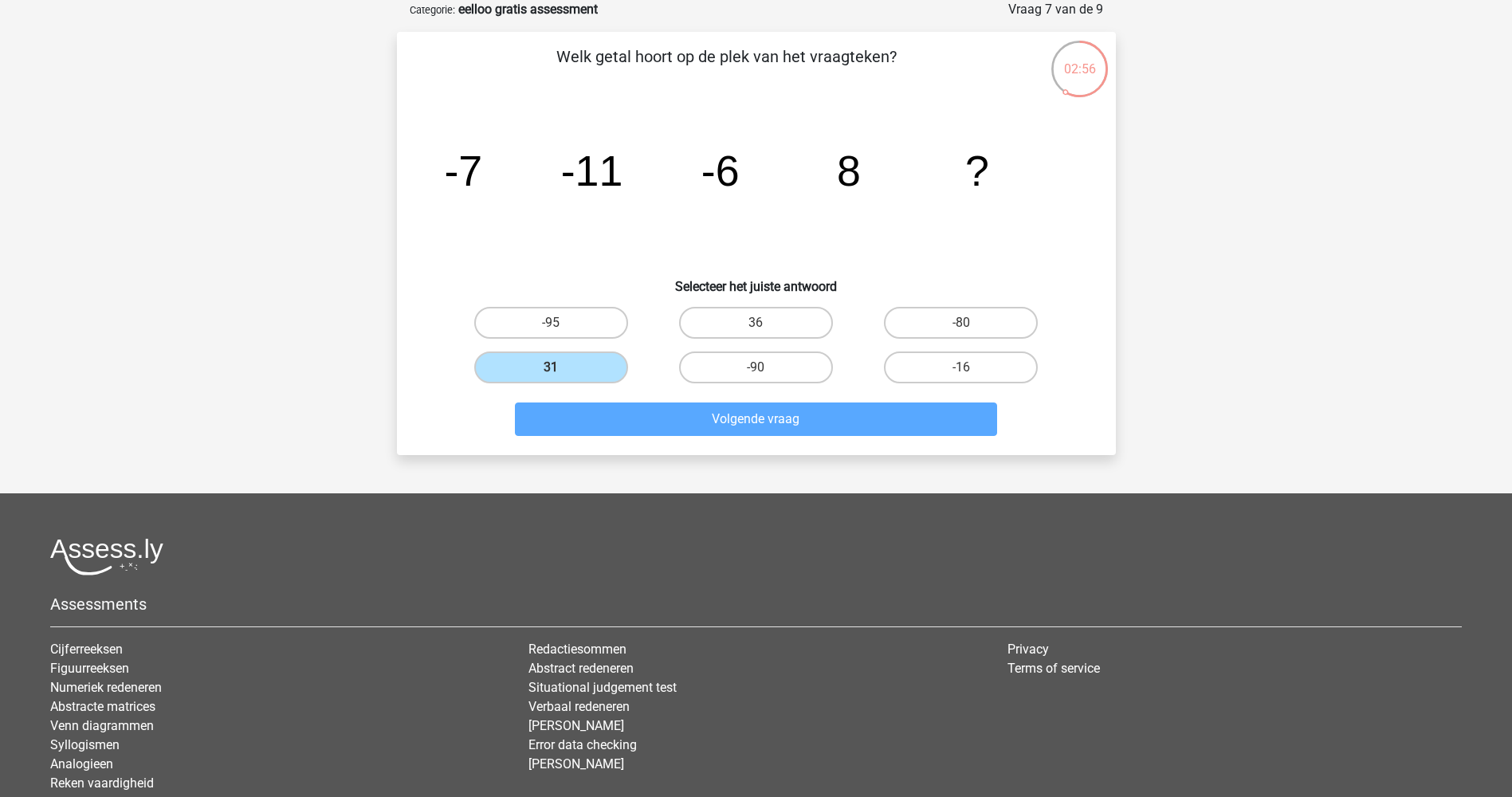
scroll to position [36, 0]
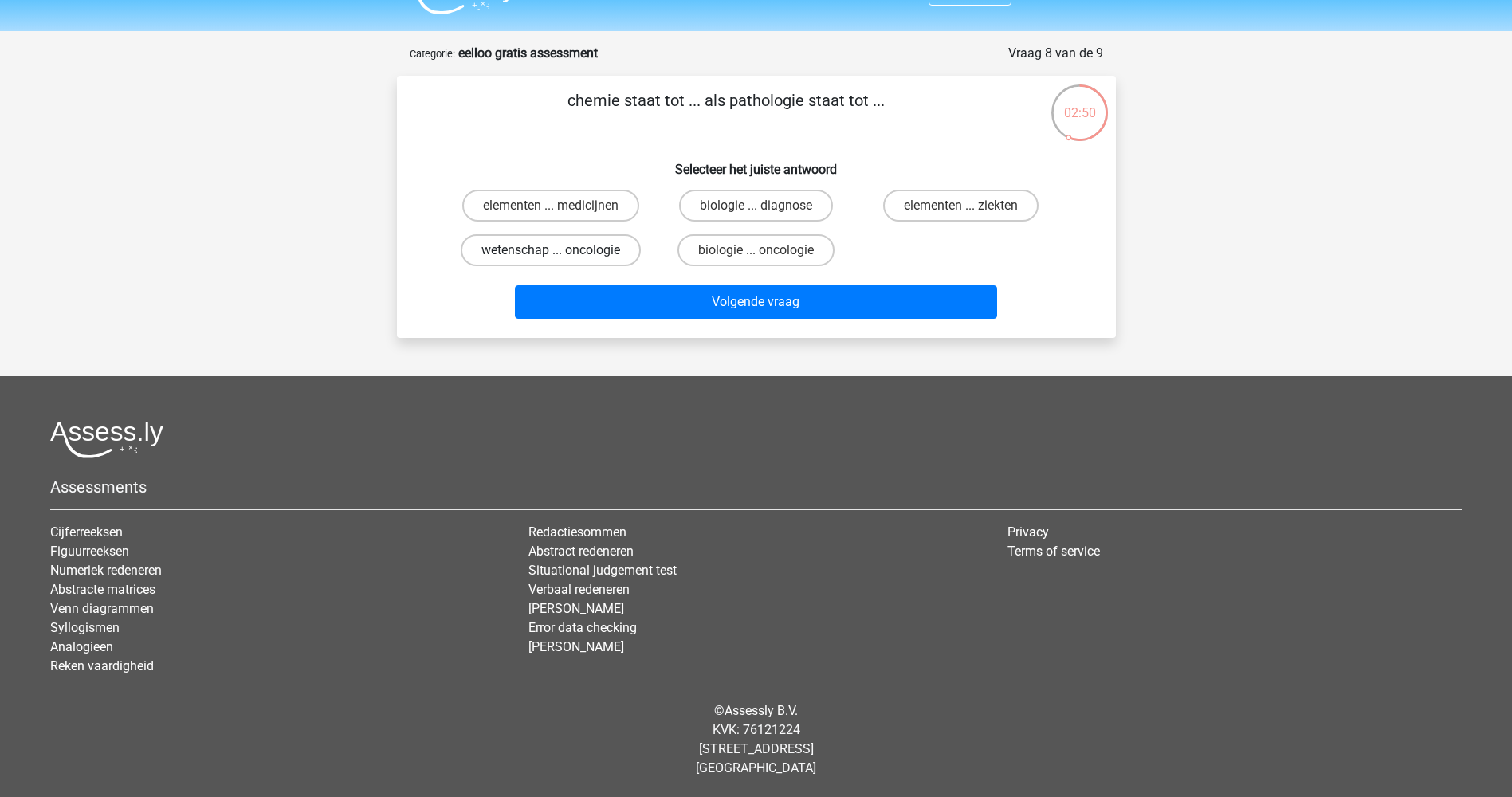
click at [603, 243] on label "wetenschap ... oncologie" at bounding box center [550, 250] width 180 height 32
click at [561, 250] on input "wetenschap ... oncologie" at bounding box center [555, 255] width 10 height 10
radio input "true"
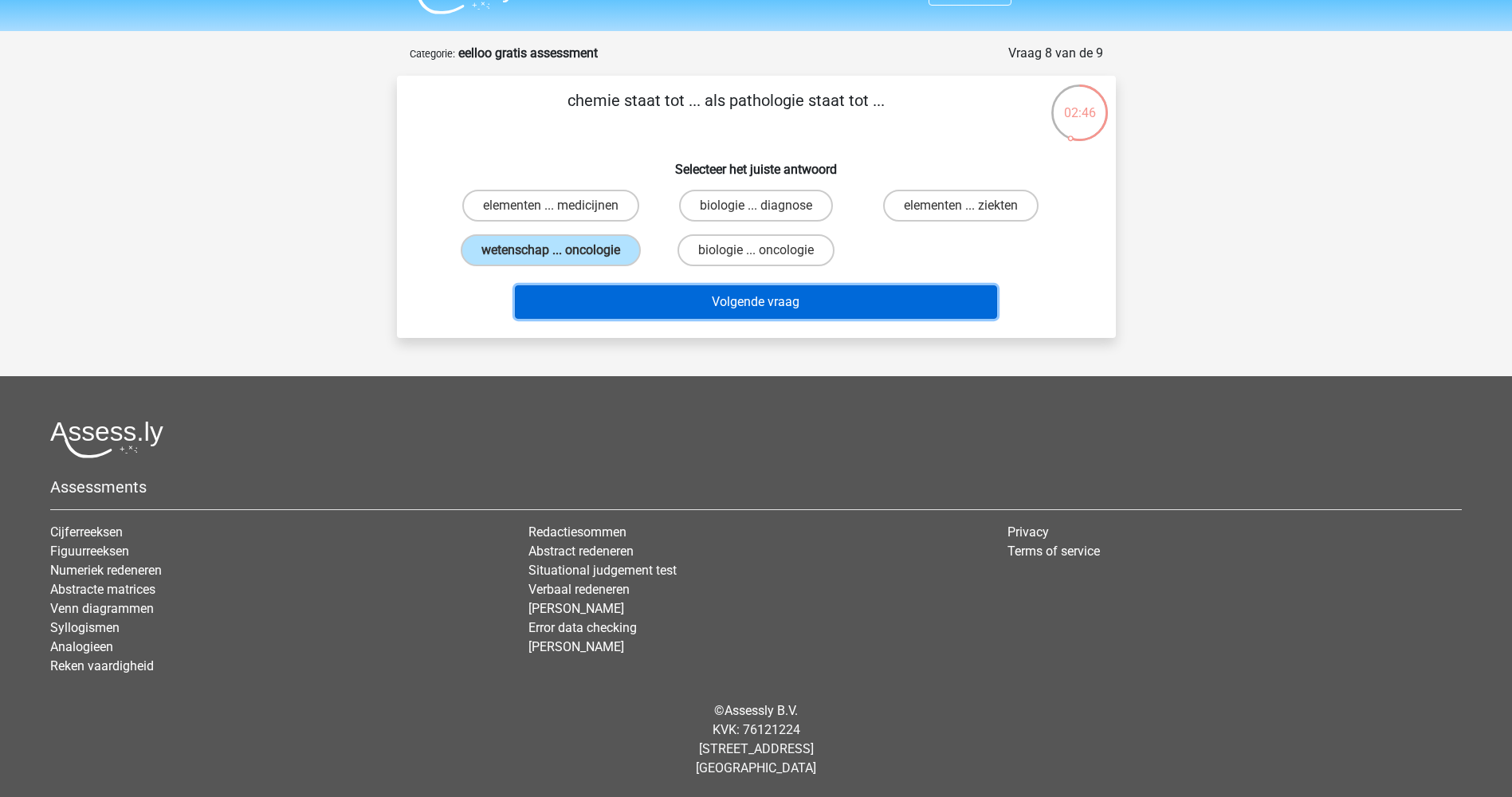
click at [658, 301] on button "Volgende vraag" at bounding box center [756, 302] width 483 height 33
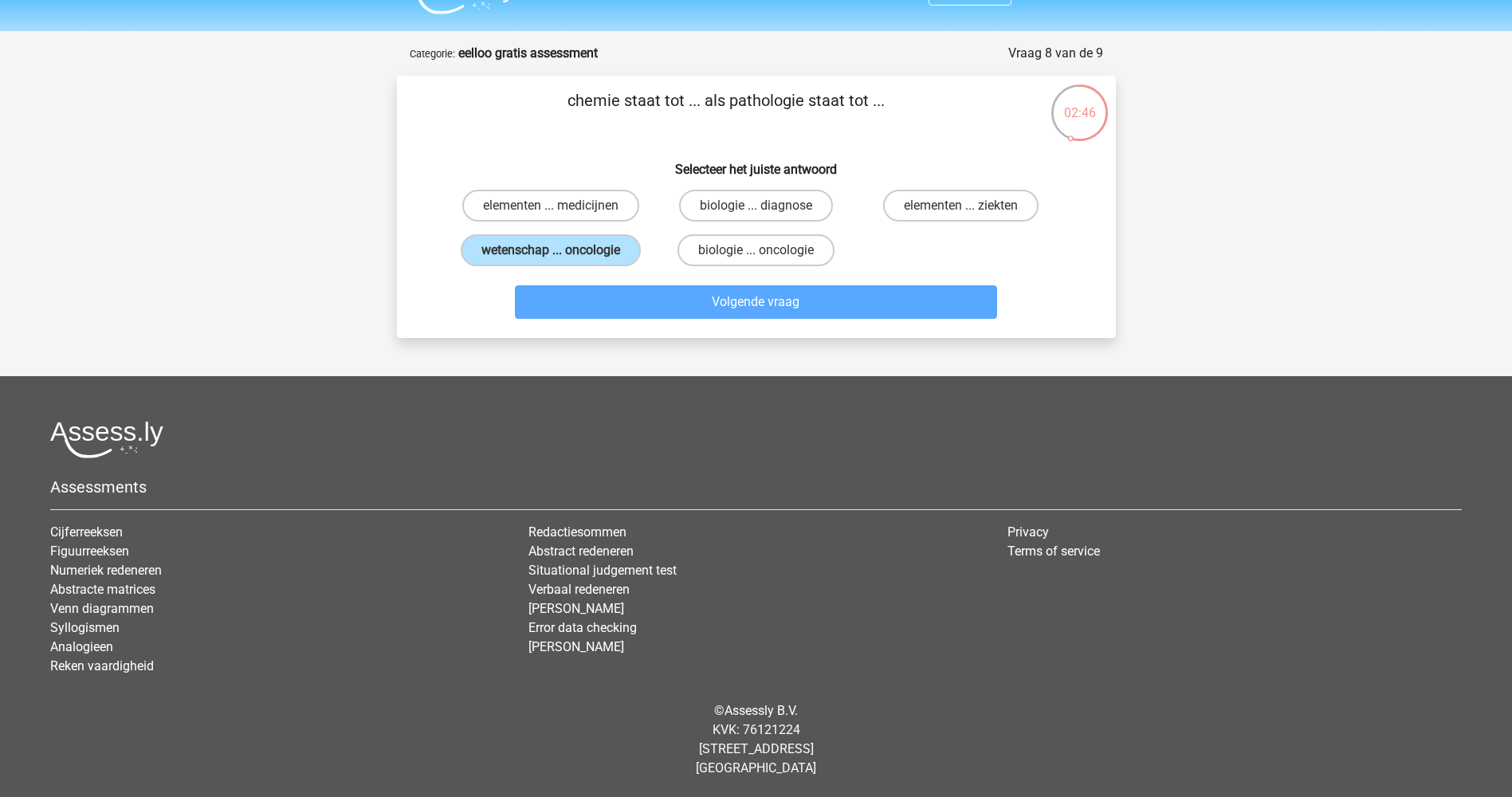
scroll to position [80, 0]
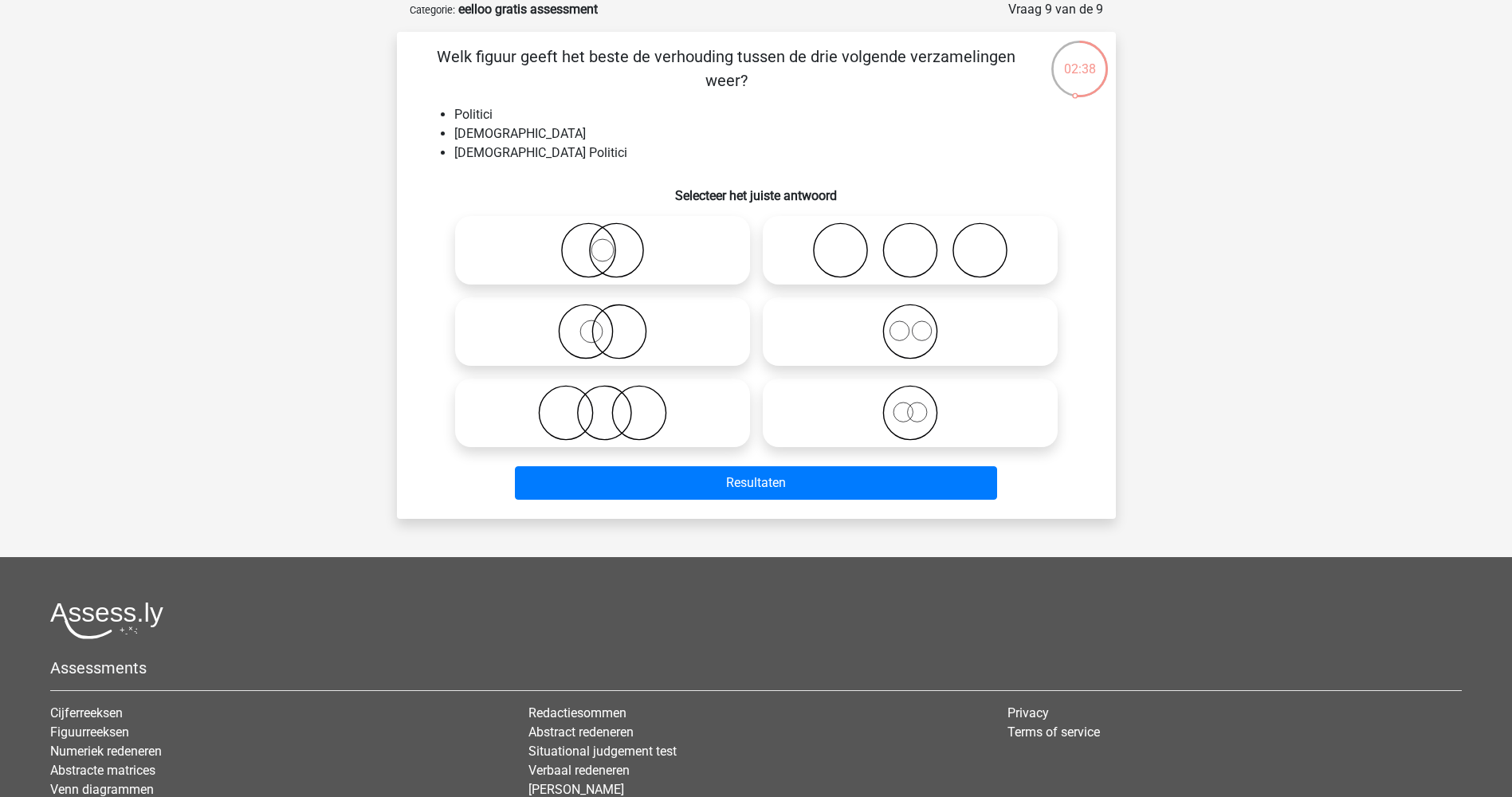
click at [633, 342] on icon at bounding box center [602, 332] width 282 height 56
click at [613, 324] on input "radio" at bounding box center [607, 318] width 10 height 10
radio input "true"
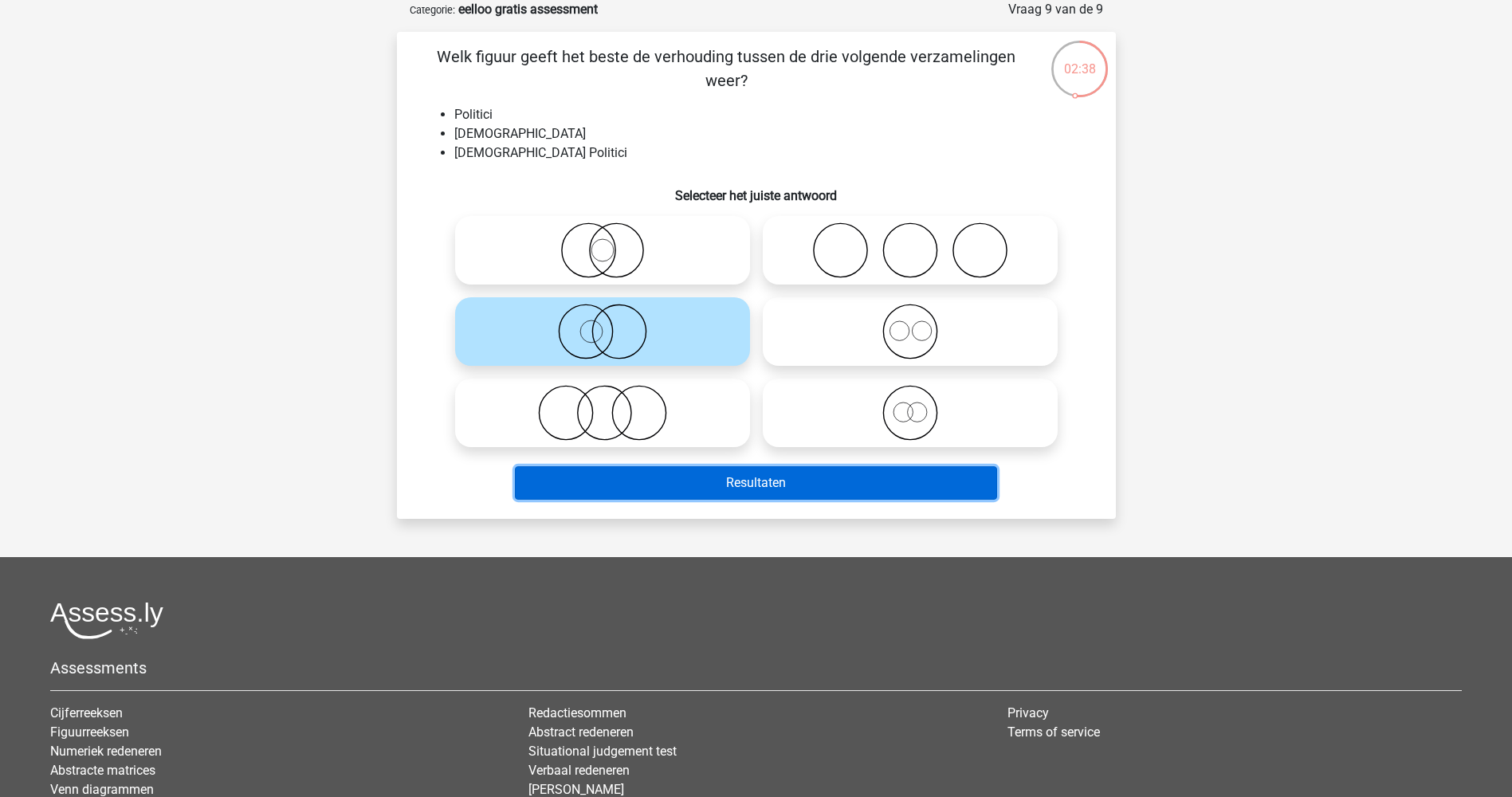
click at [699, 492] on button "Resultaten" at bounding box center [756, 483] width 483 height 33
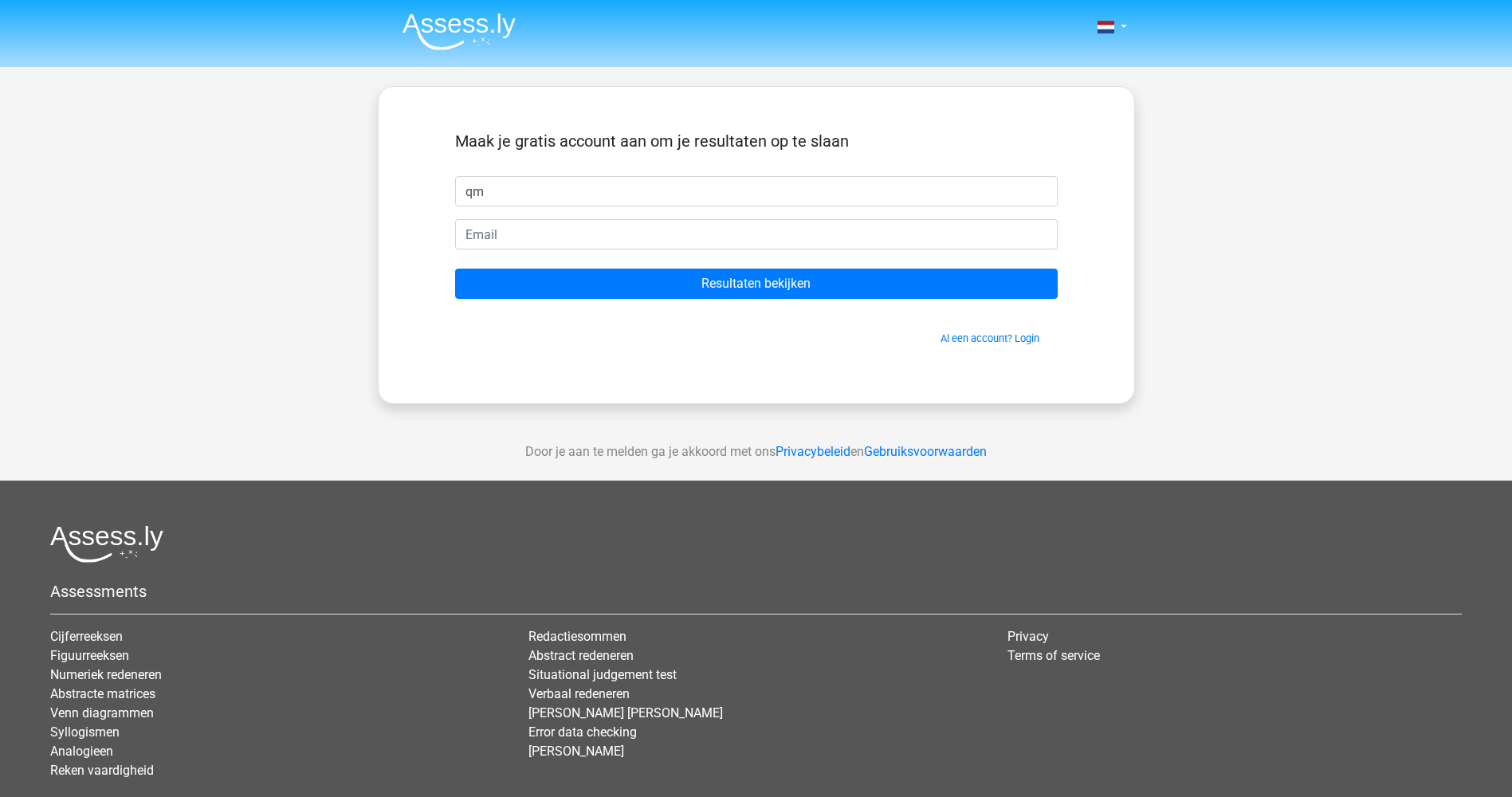
type input "q"
type input "quinten"
type input "qmvduijn@outlook.com"
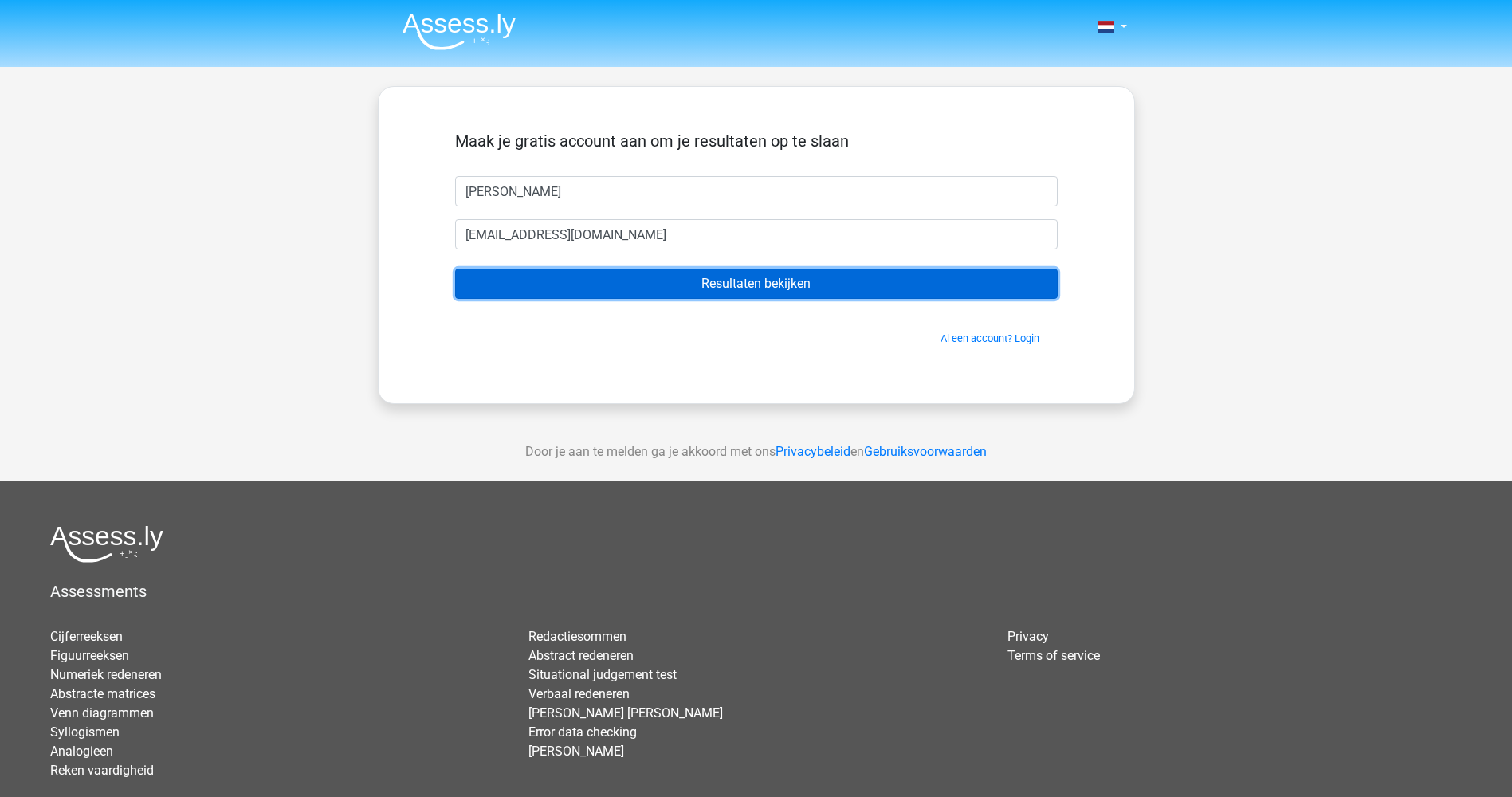
click at [455, 269] on input "Resultaten bekijken" at bounding box center [756, 284] width 603 height 31
click at [717, 297] on input "Resultaten bekijken" at bounding box center [756, 284] width 603 height 31
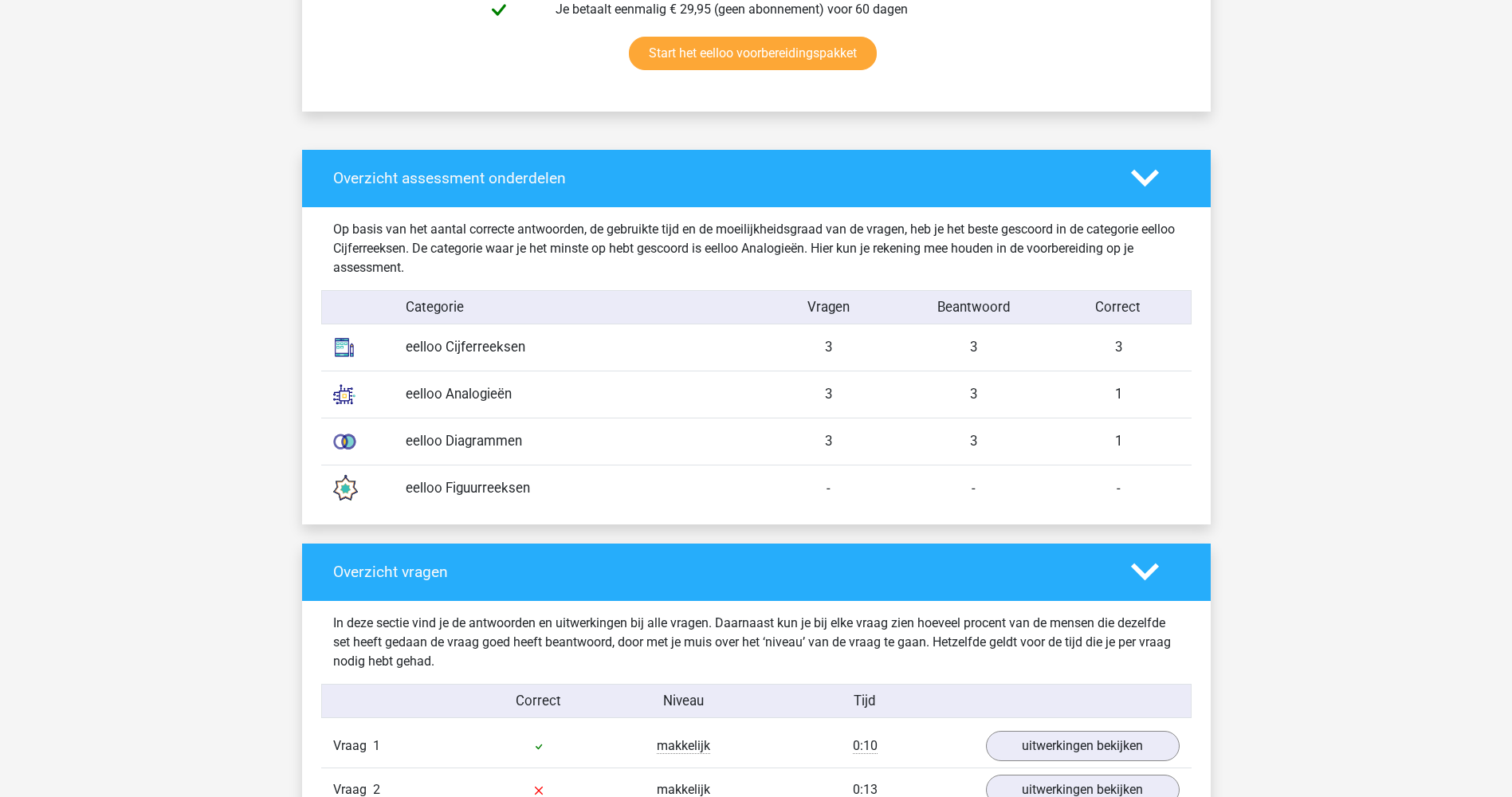
scroll to position [1116, 0]
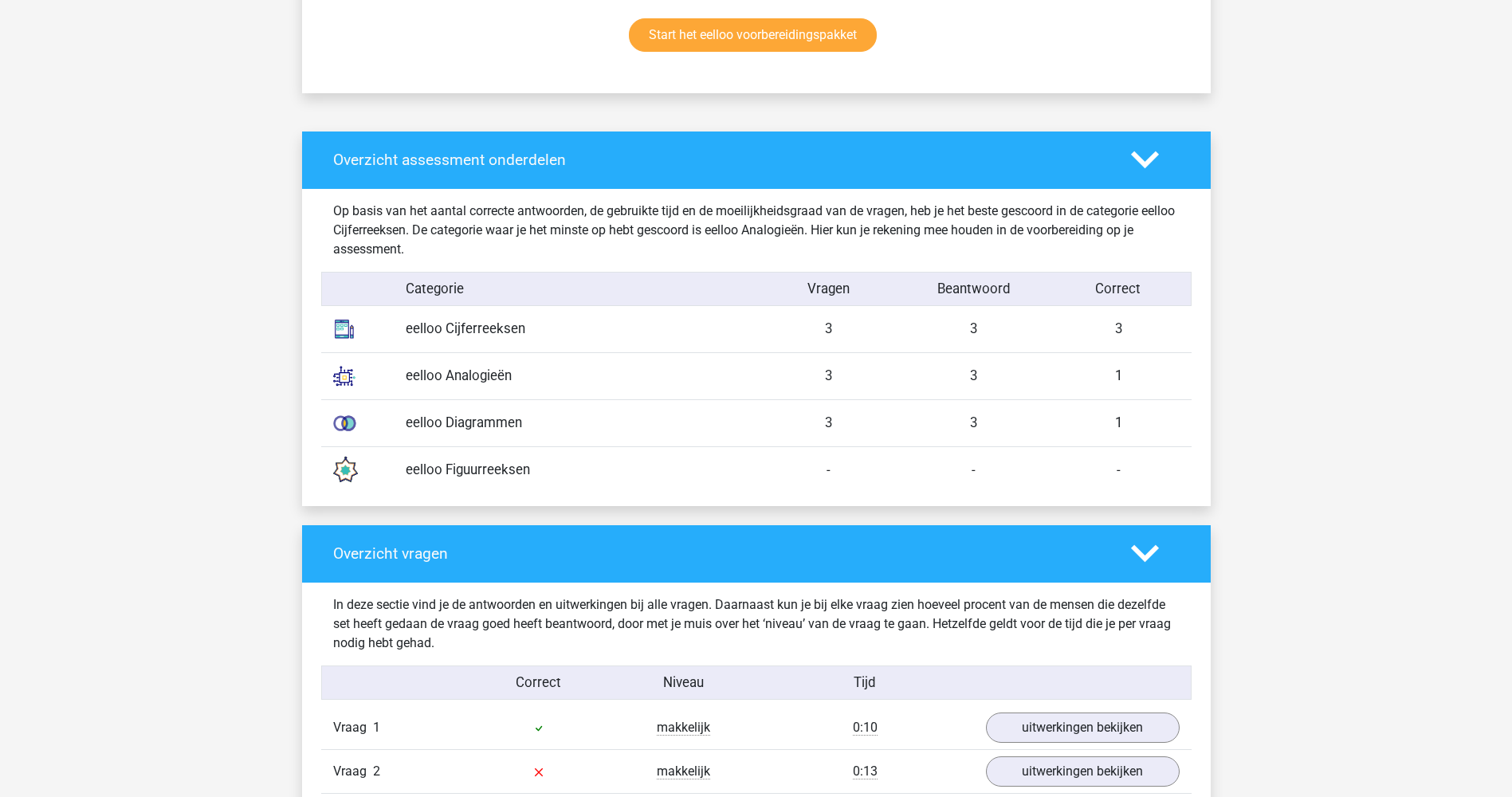
click at [461, 434] on div "eelloo Diagrammen 3 3 1" at bounding box center [756, 422] width 870 height 47
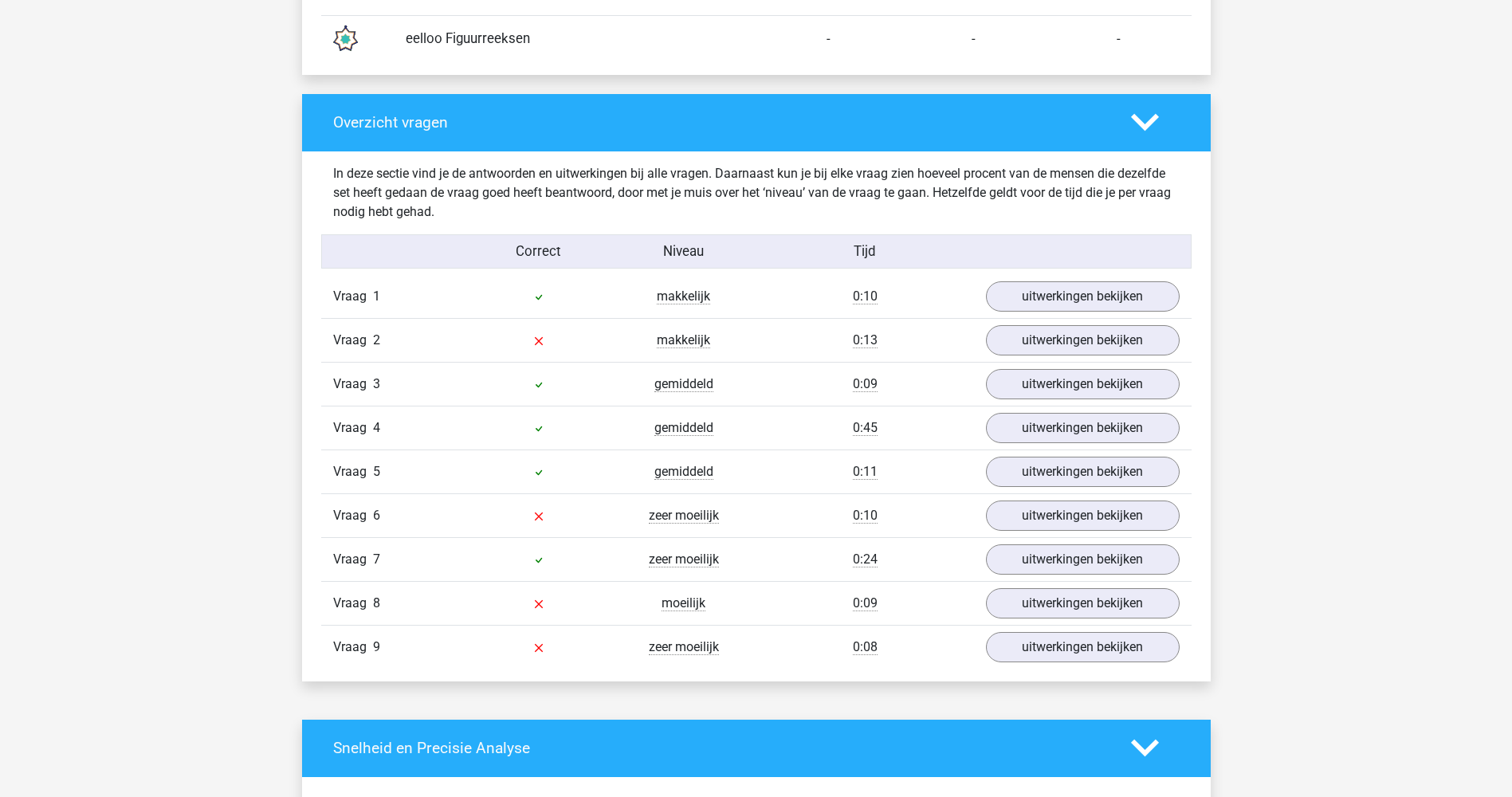
scroll to position [1594, 0]
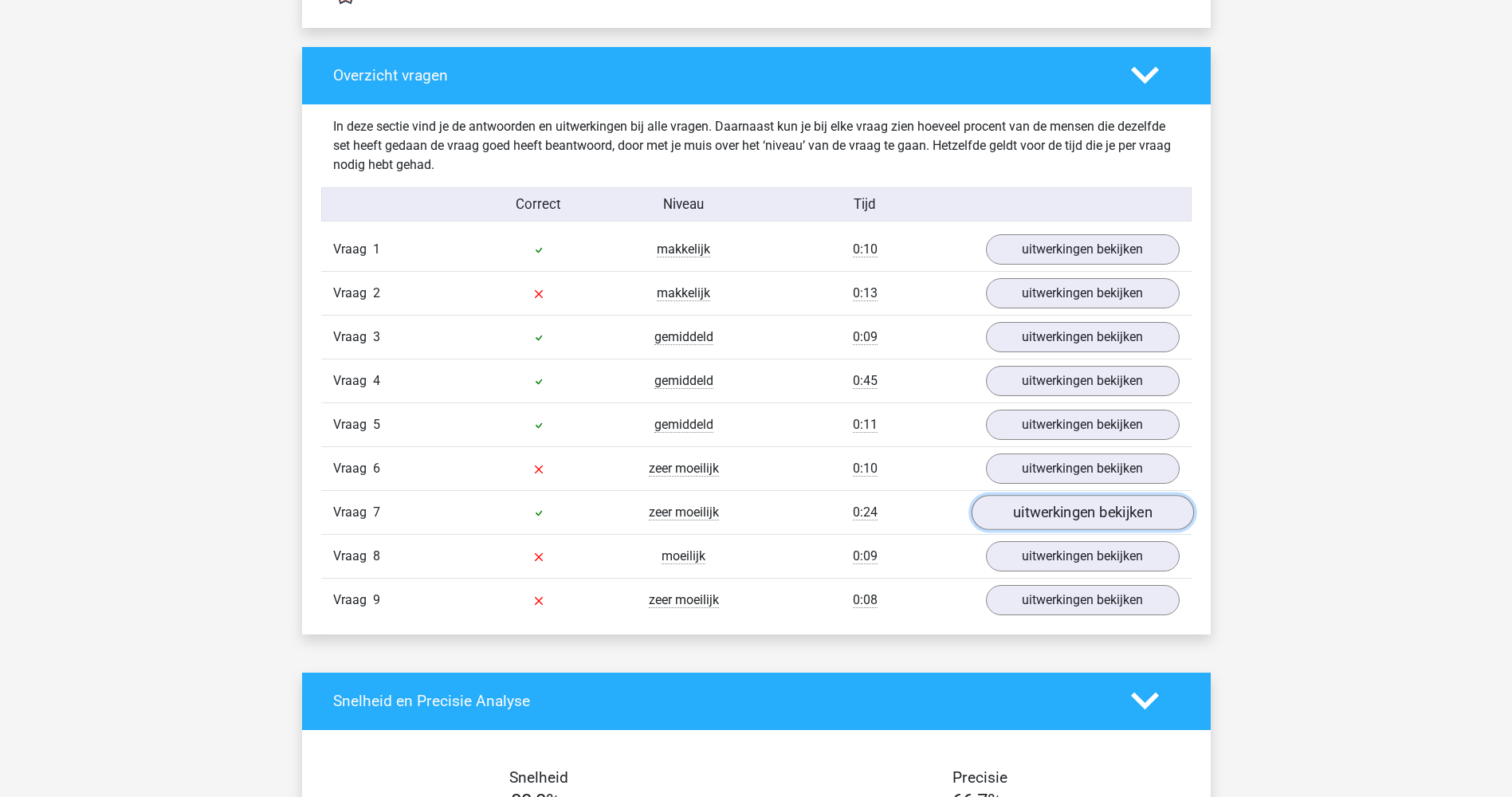
click at [1068, 516] on link "uitwerkingen bekijken" at bounding box center [1081, 512] width 222 height 35
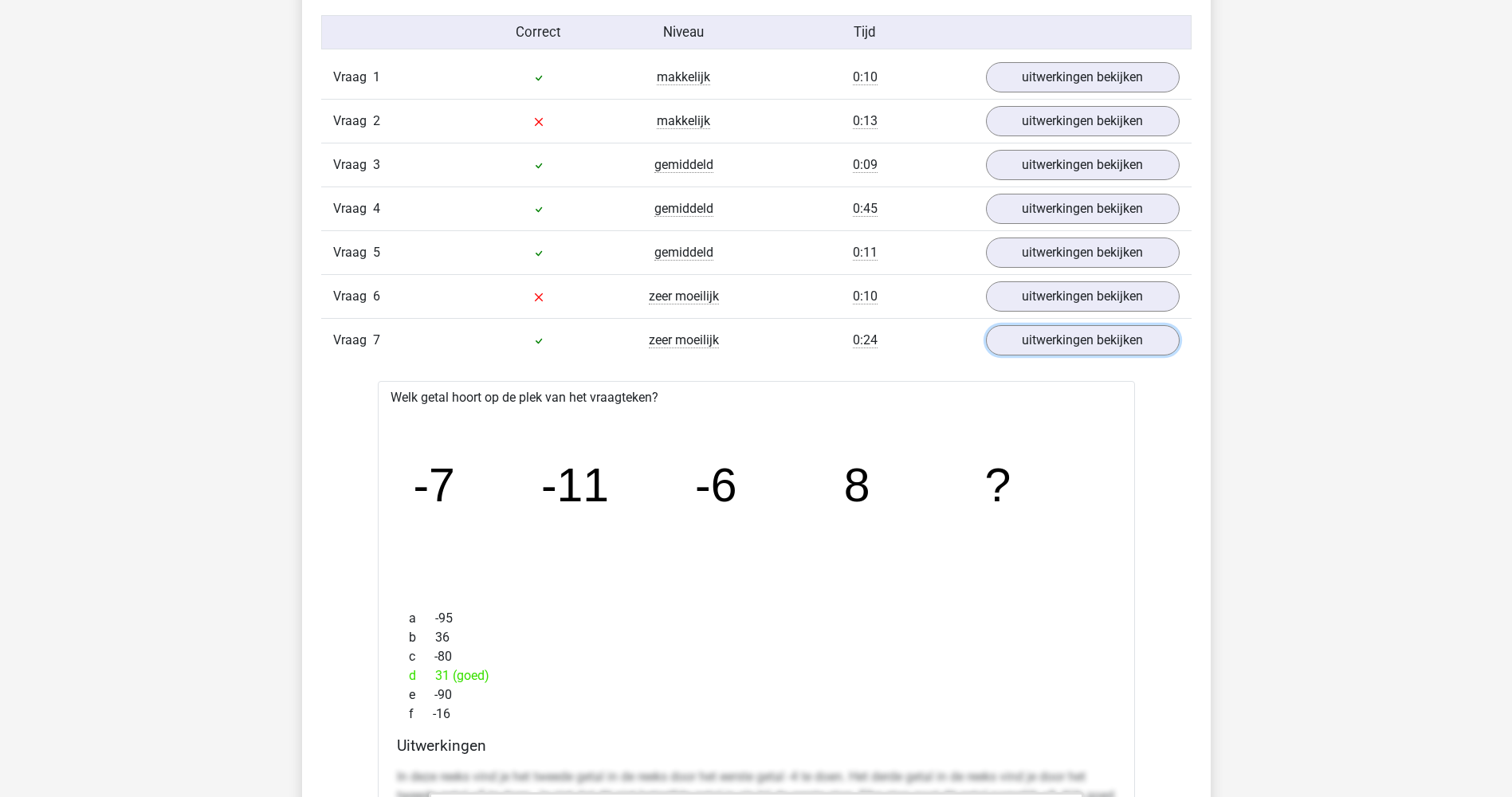
scroll to position [1754, 0]
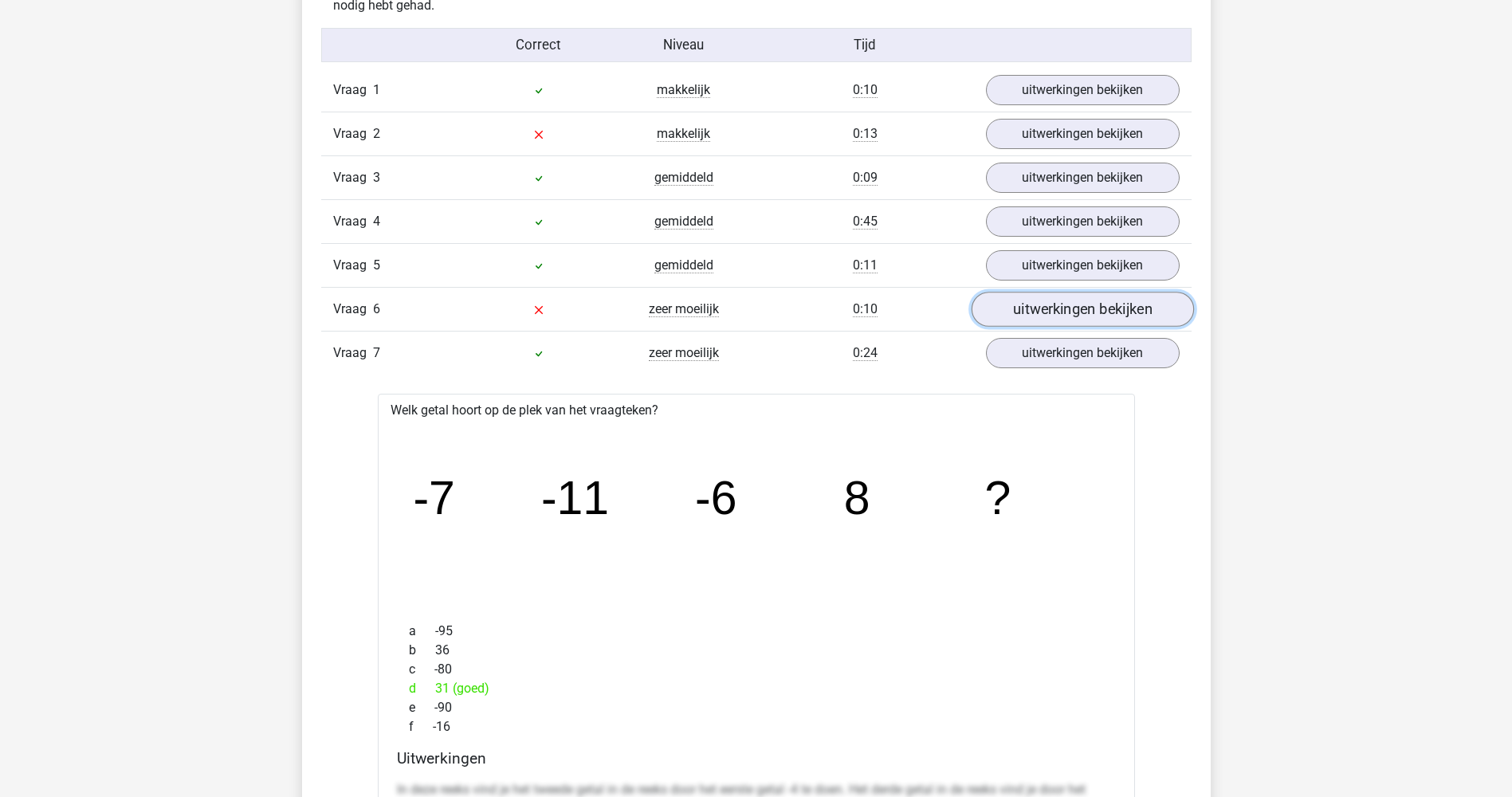
click at [1038, 320] on link "uitwerkingen bekijken" at bounding box center [1081, 310] width 222 height 35
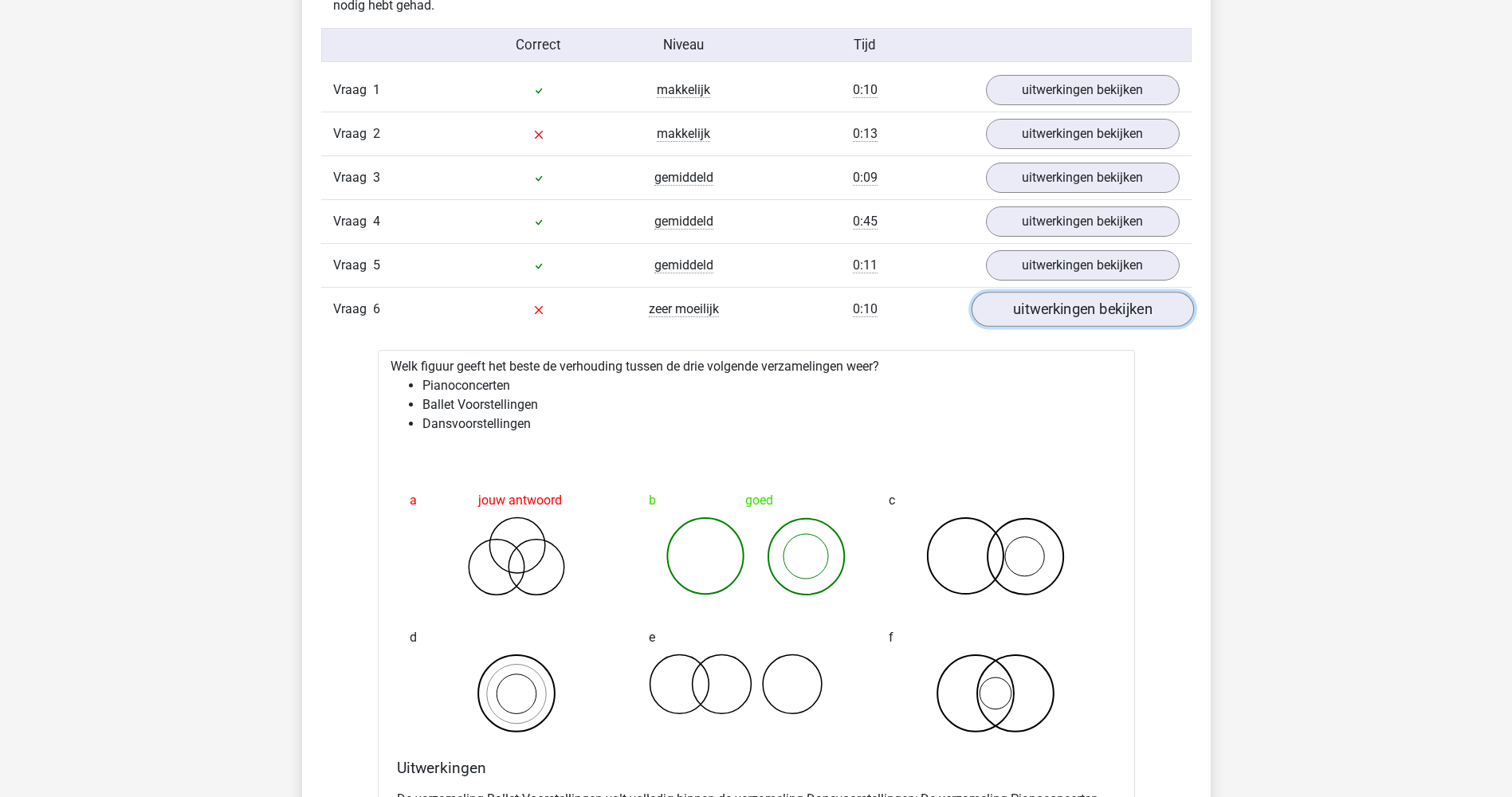
click at [1038, 320] on link "uitwerkingen bekijken" at bounding box center [1081, 310] width 222 height 35
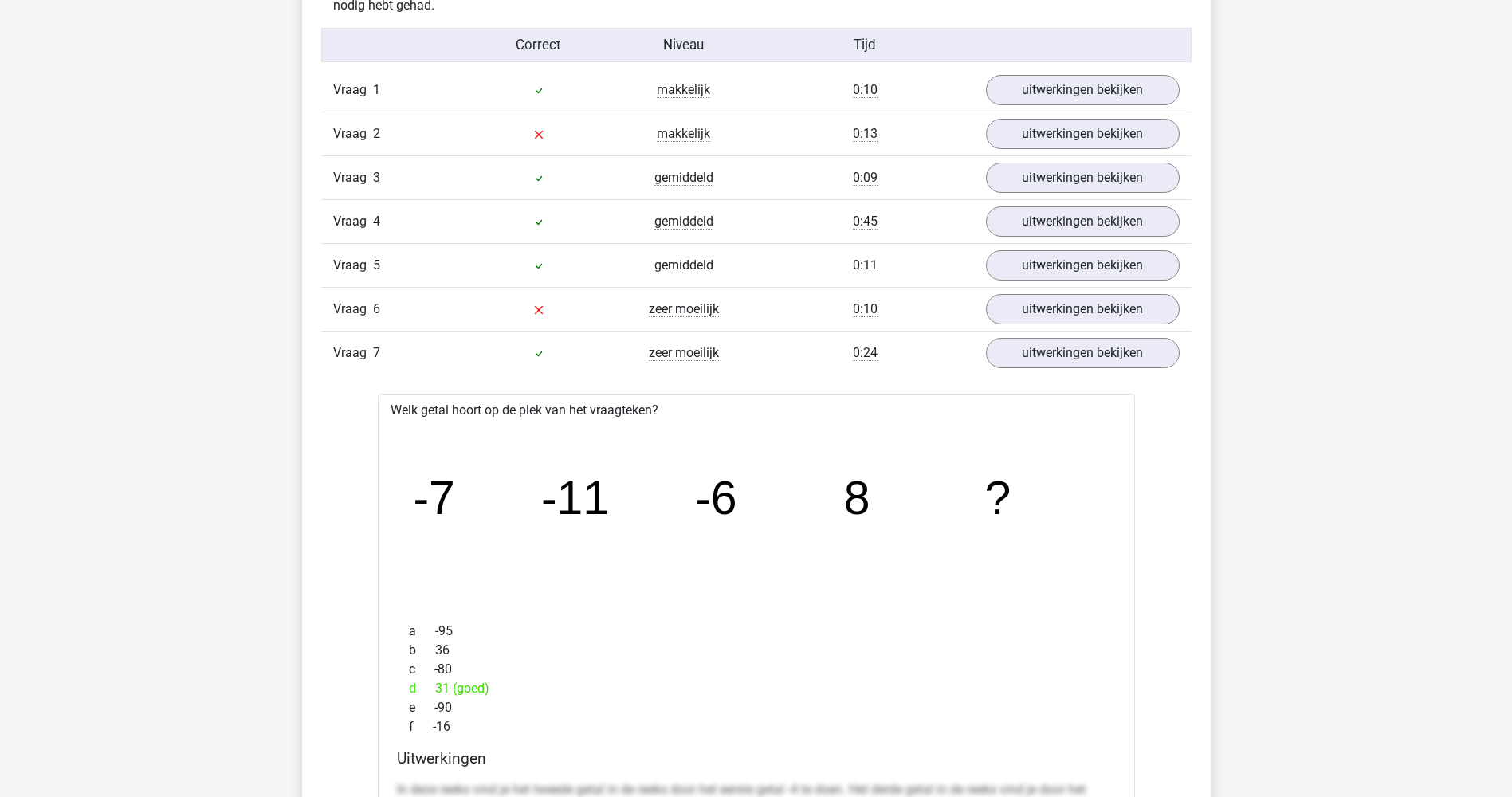
click at [1041, 334] on div "Vraag 7 zeer moeilijk 0:24 uitwerkingen bekijken" at bounding box center [756, 352] width 870 height 44
click at [1047, 353] on link "uitwerkingen bekijken" at bounding box center [1081, 353] width 222 height 35
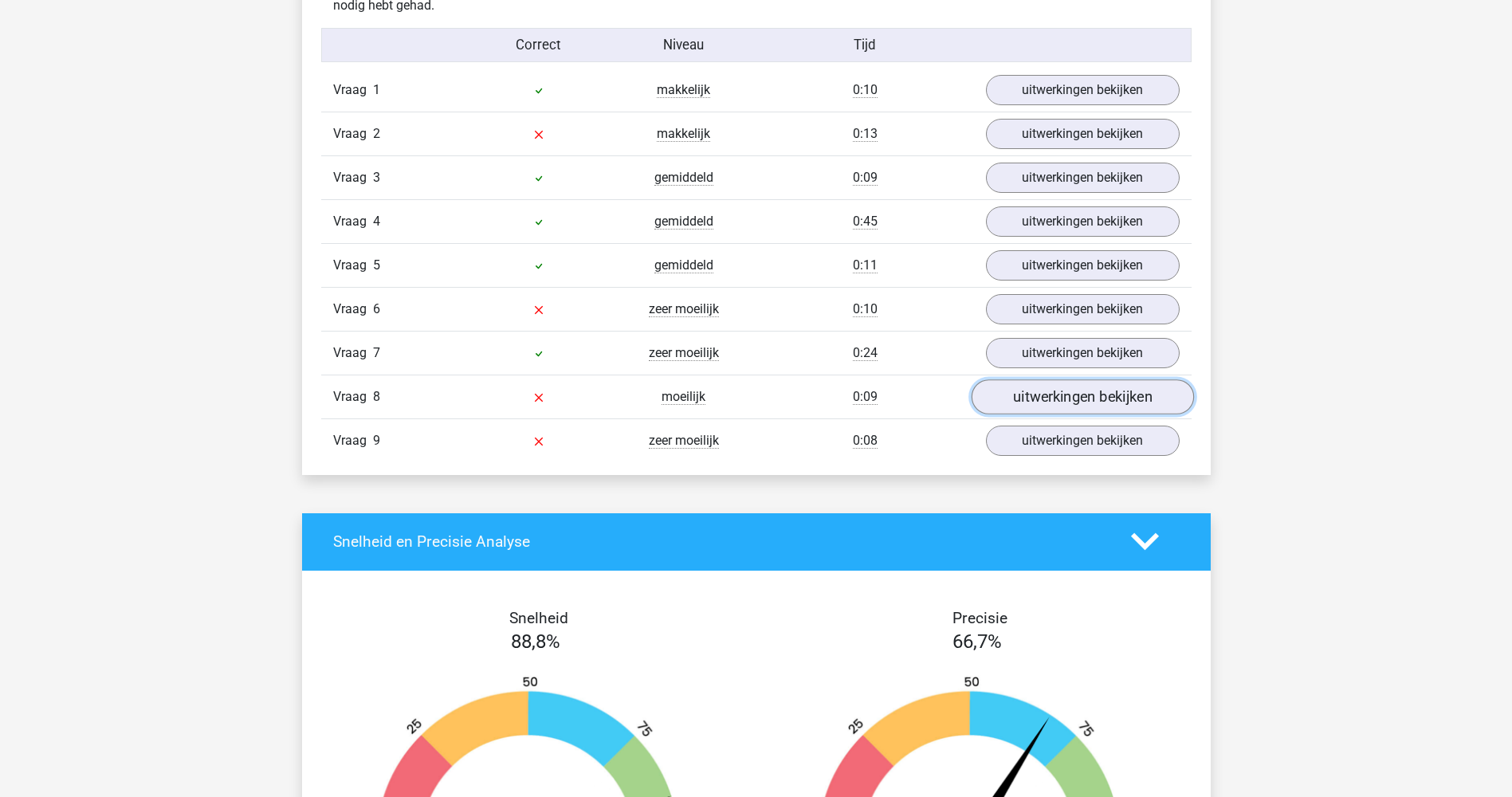
click at [1056, 403] on link "uitwerkingen bekijken" at bounding box center [1081, 397] width 222 height 35
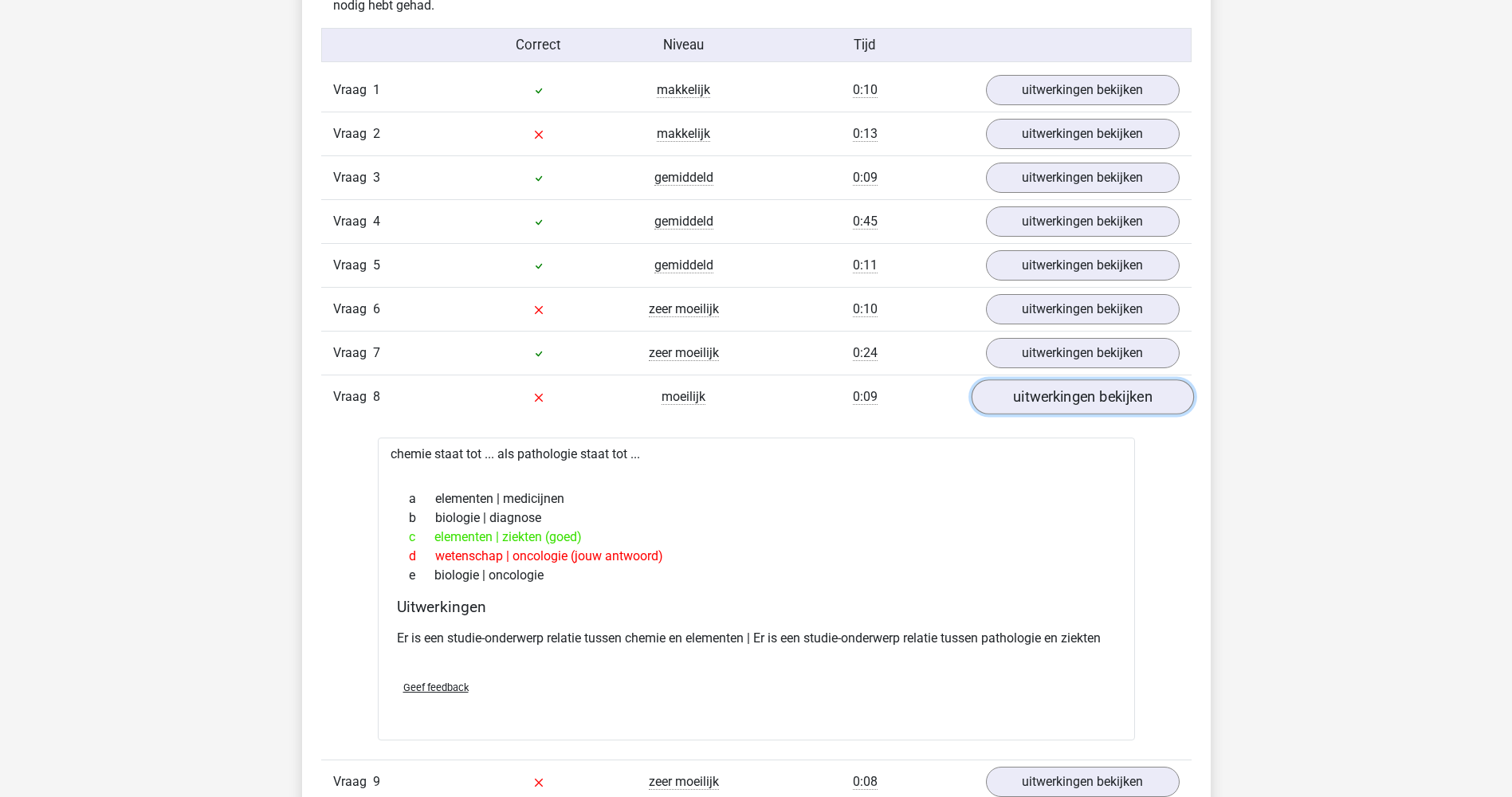
click at [1056, 403] on link "uitwerkingen bekijken" at bounding box center [1081, 397] width 222 height 35
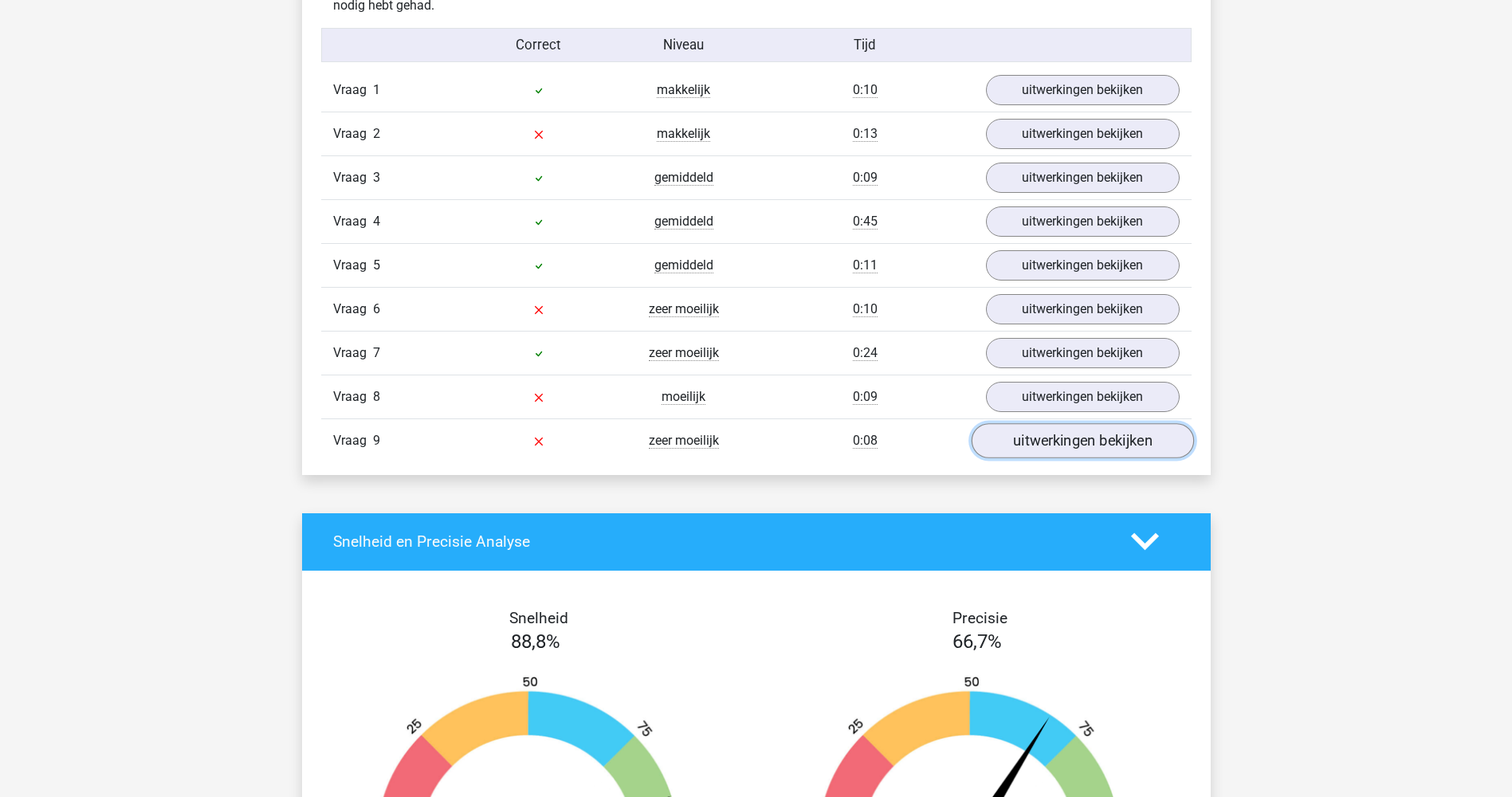
click at [1061, 438] on link "uitwerkingen bekijken" at bounding box center [1081, 441] width 222 height 35
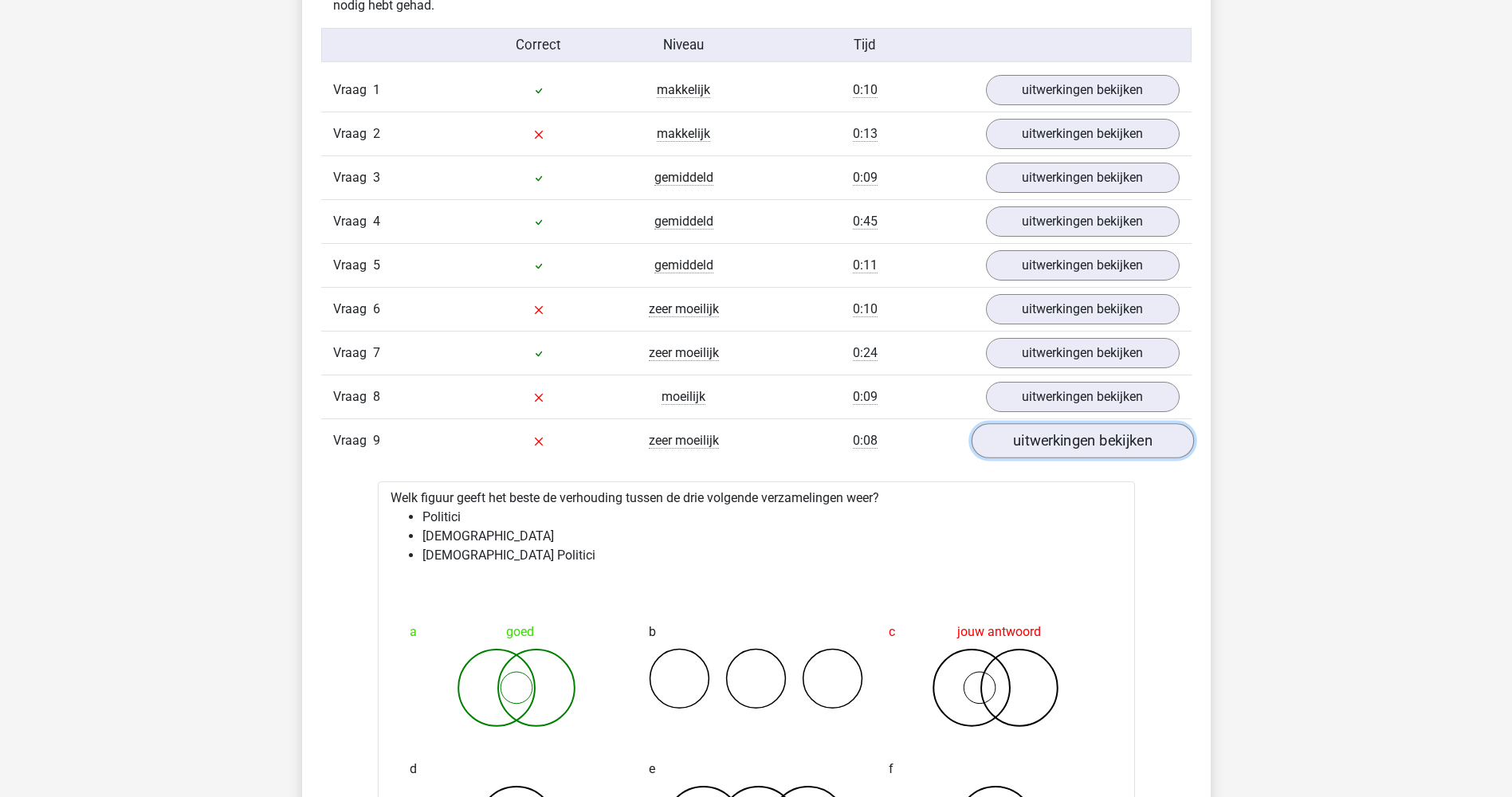
click at [1072, 434] on link "uitwerkingen bekijken" at bounding box center [1081, 441] width 222 height 35
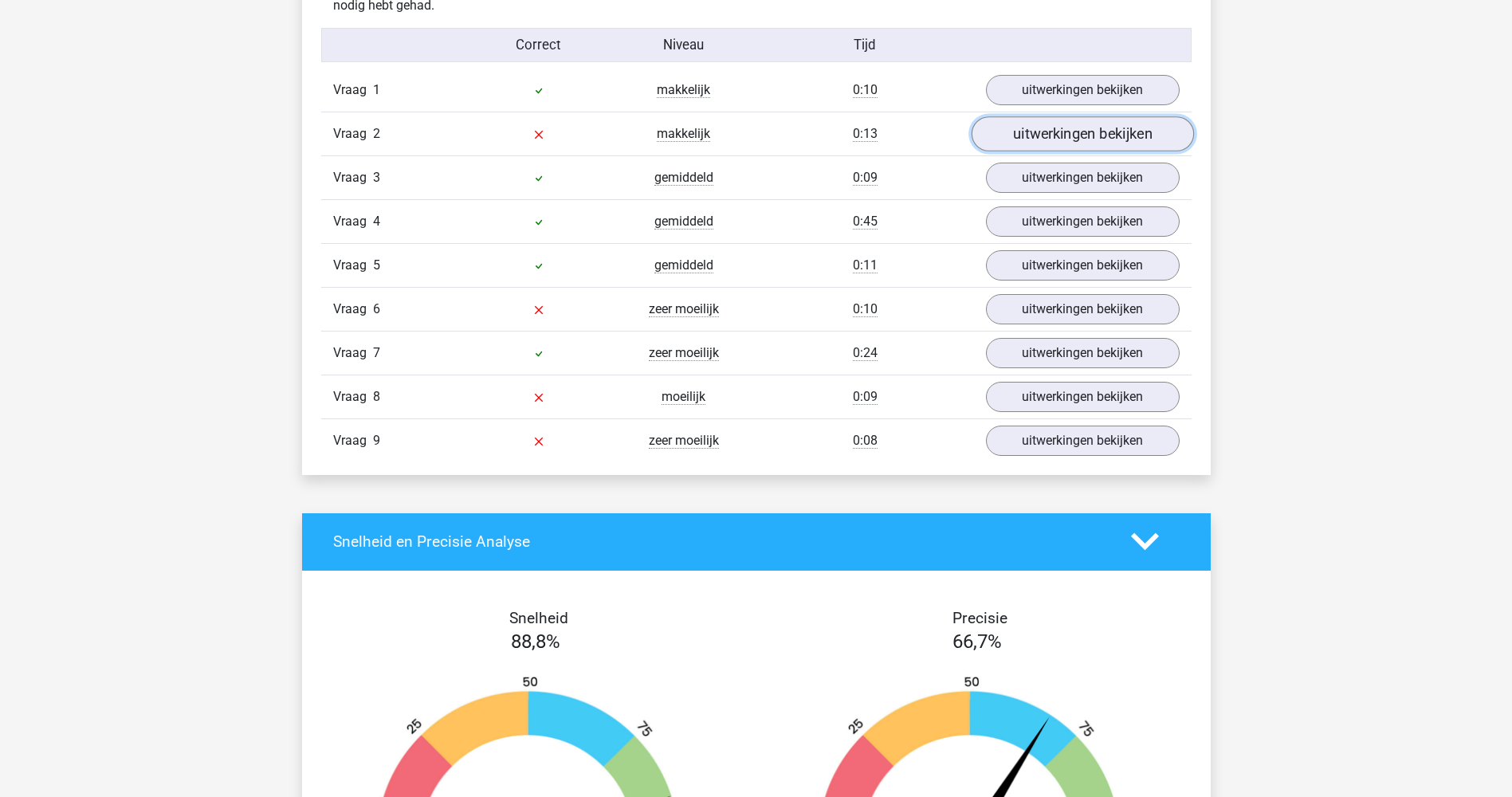
click at [1017, 148] on link "uitwerkingen bekijken" at bounding box center [1081, 134] width 222 height 35
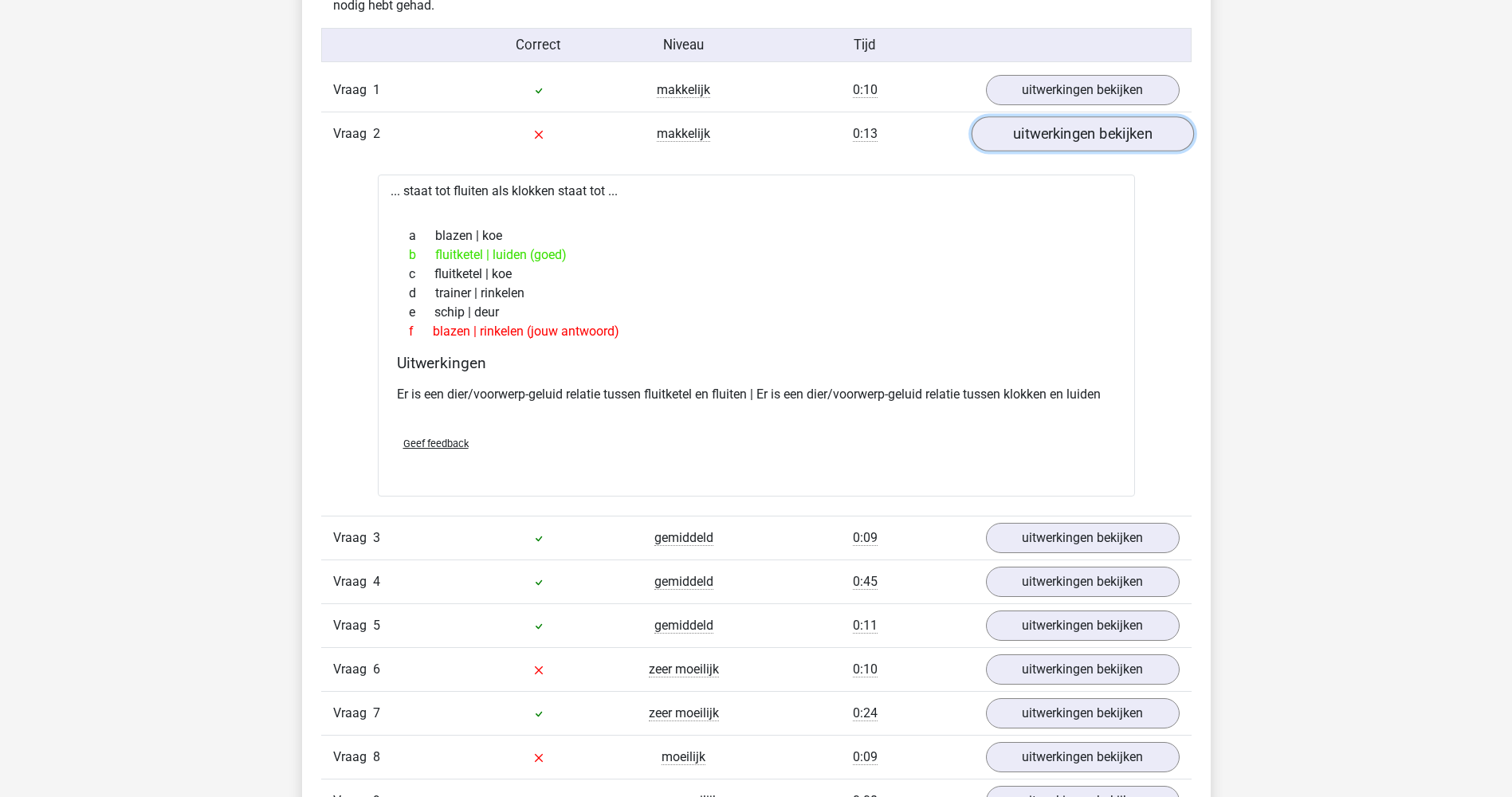
click at [1018, 144] on link "uitwerkingen bekijken" at bounding box center [1081, 134] width 222 height 35
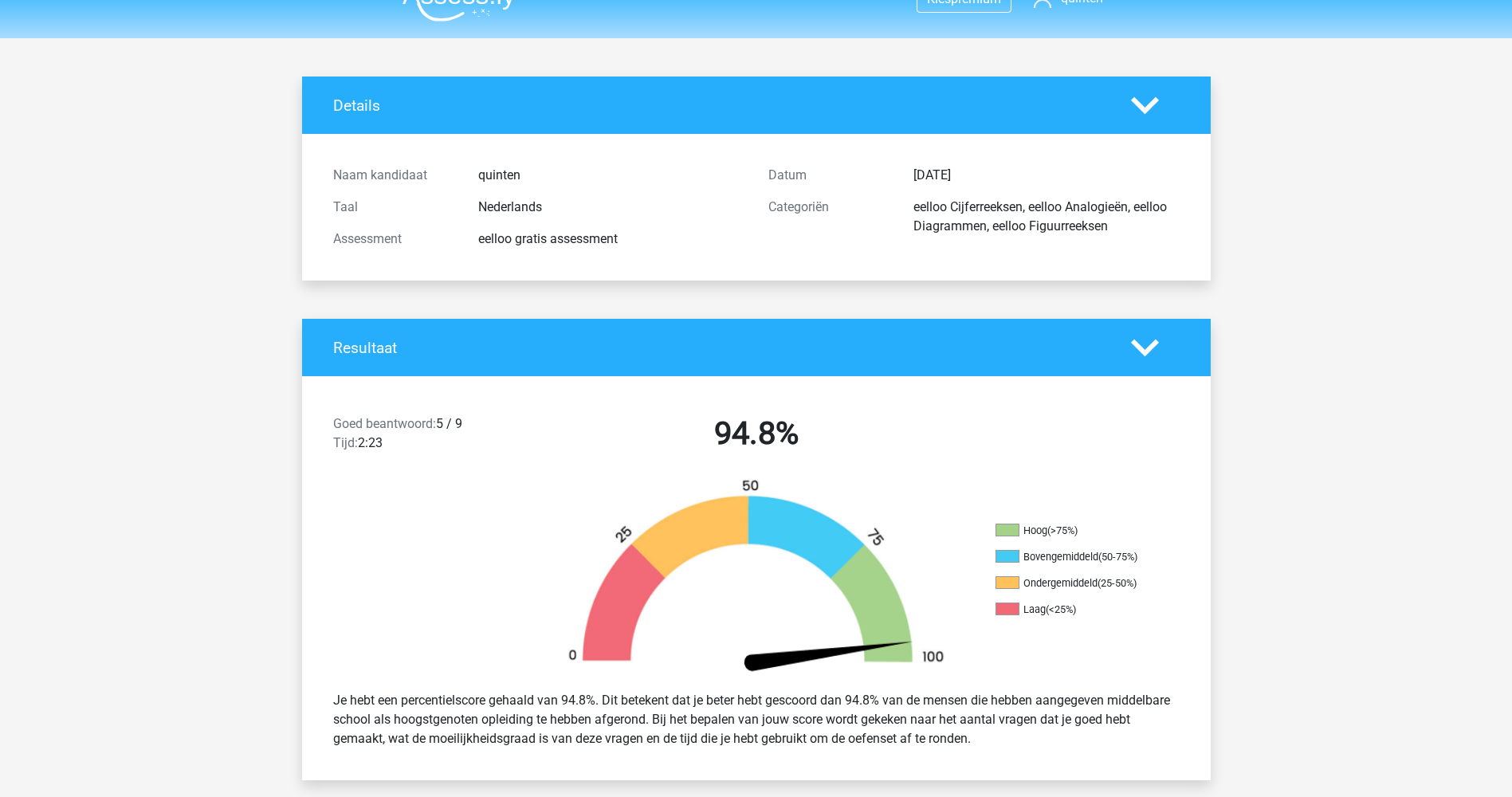
scroll to position [0, 0]
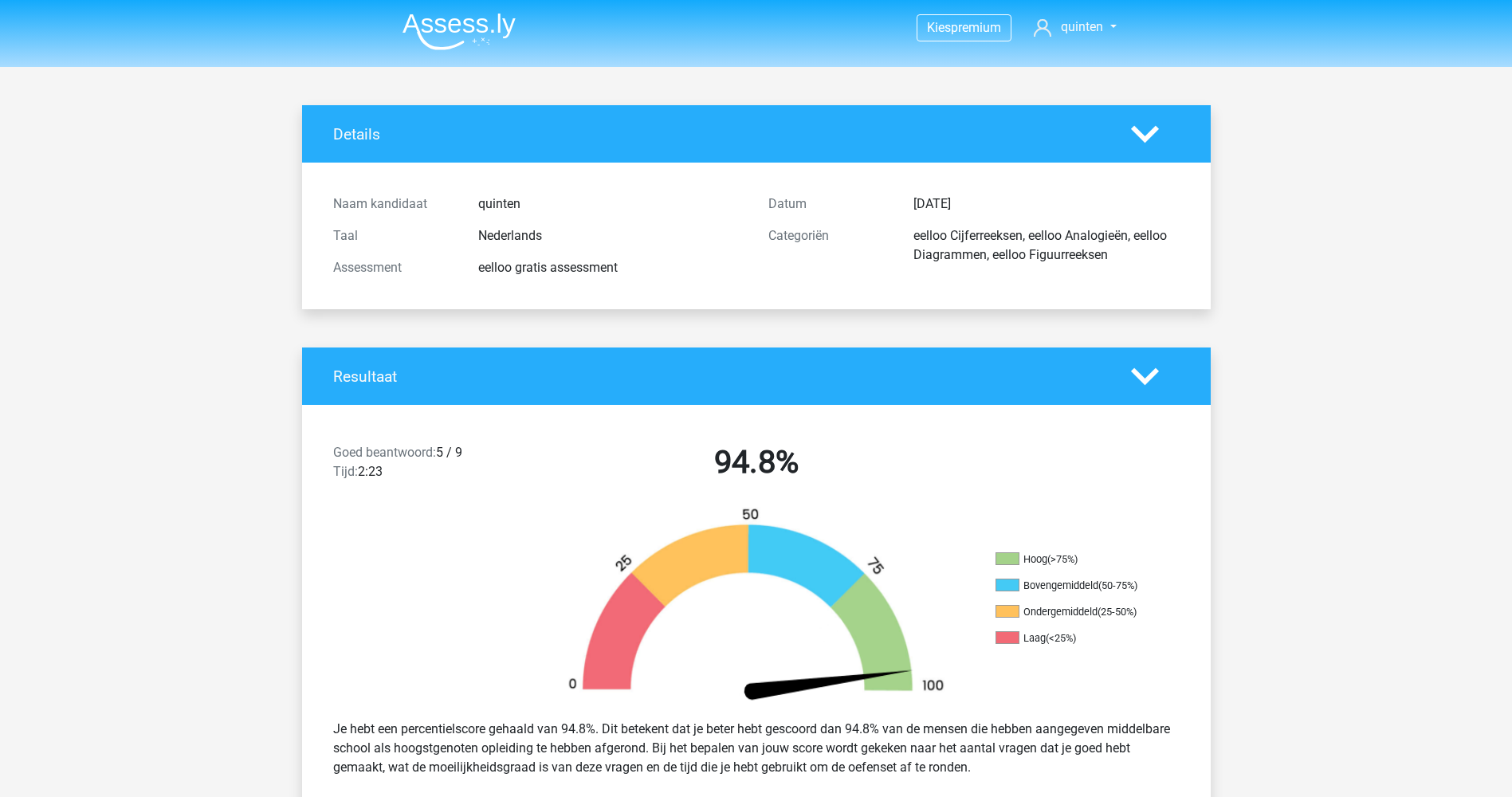
click at [1123, 153] on div "Details" at bounding box center [756, 134] width 909 height 58
click at [1131, 147] on icon at bounding box center [1145, 134] width 28 height 28
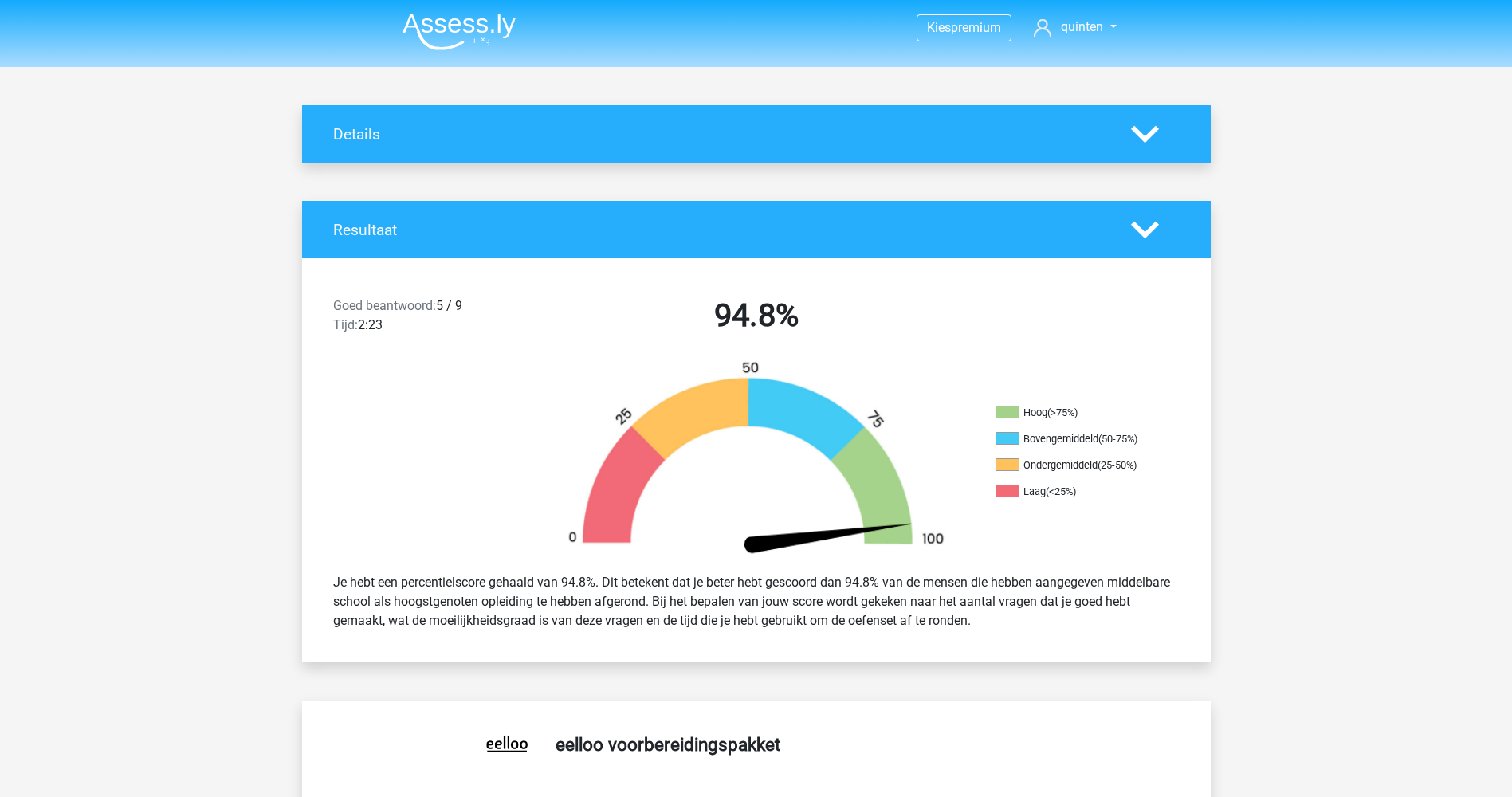
click at [1149, 201] on div "Resultaat" at bounding box center [756, 230] width 909 height 58
click at [1151, 232] on icon at bounding box center [1145, 230] width 28 height 28
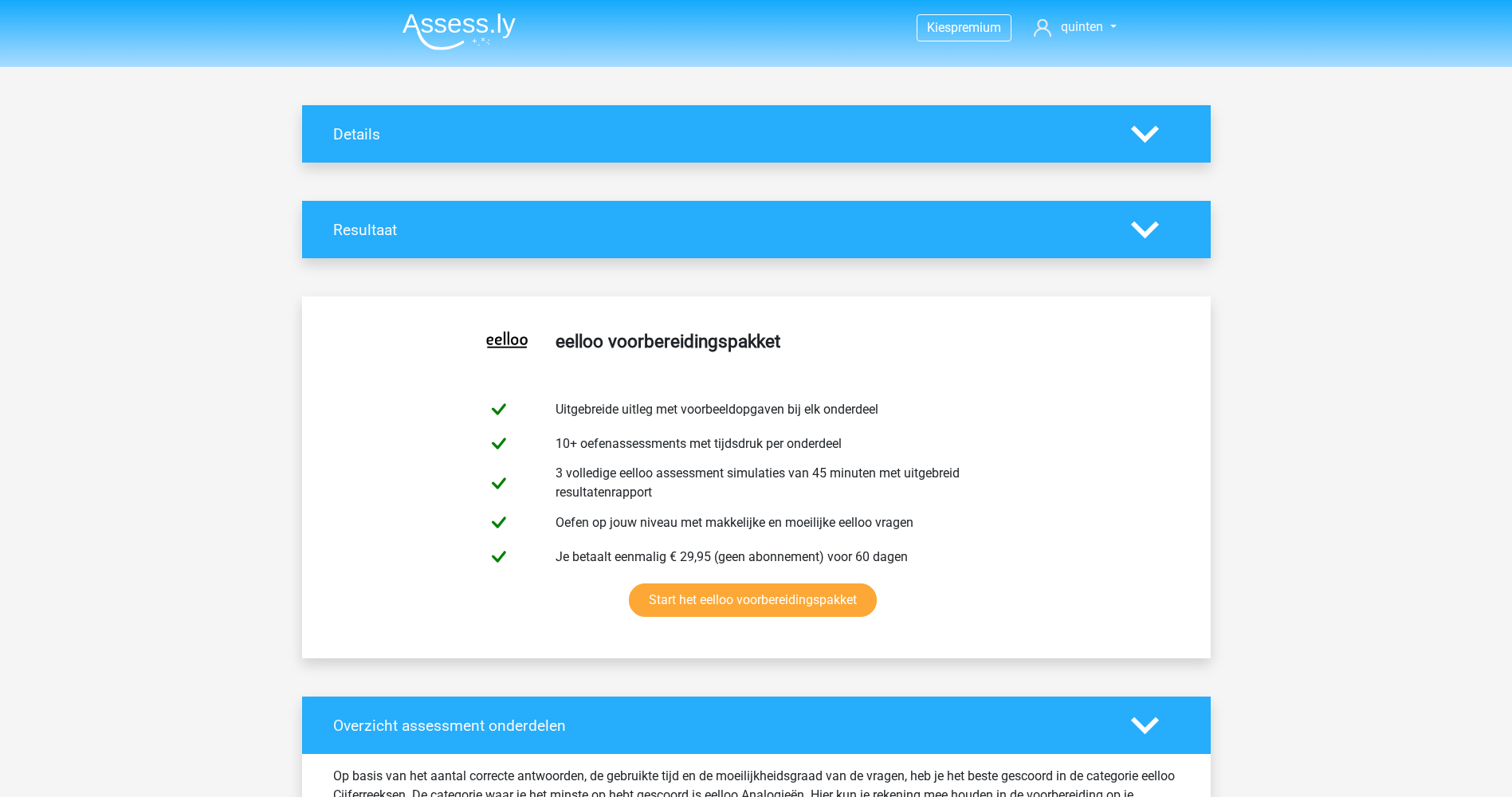
click at [1144, 718] on icon at bounding box center [1145, 725] width 28 height 28
